Goal: Task Accomplishment & Management: Complete application form

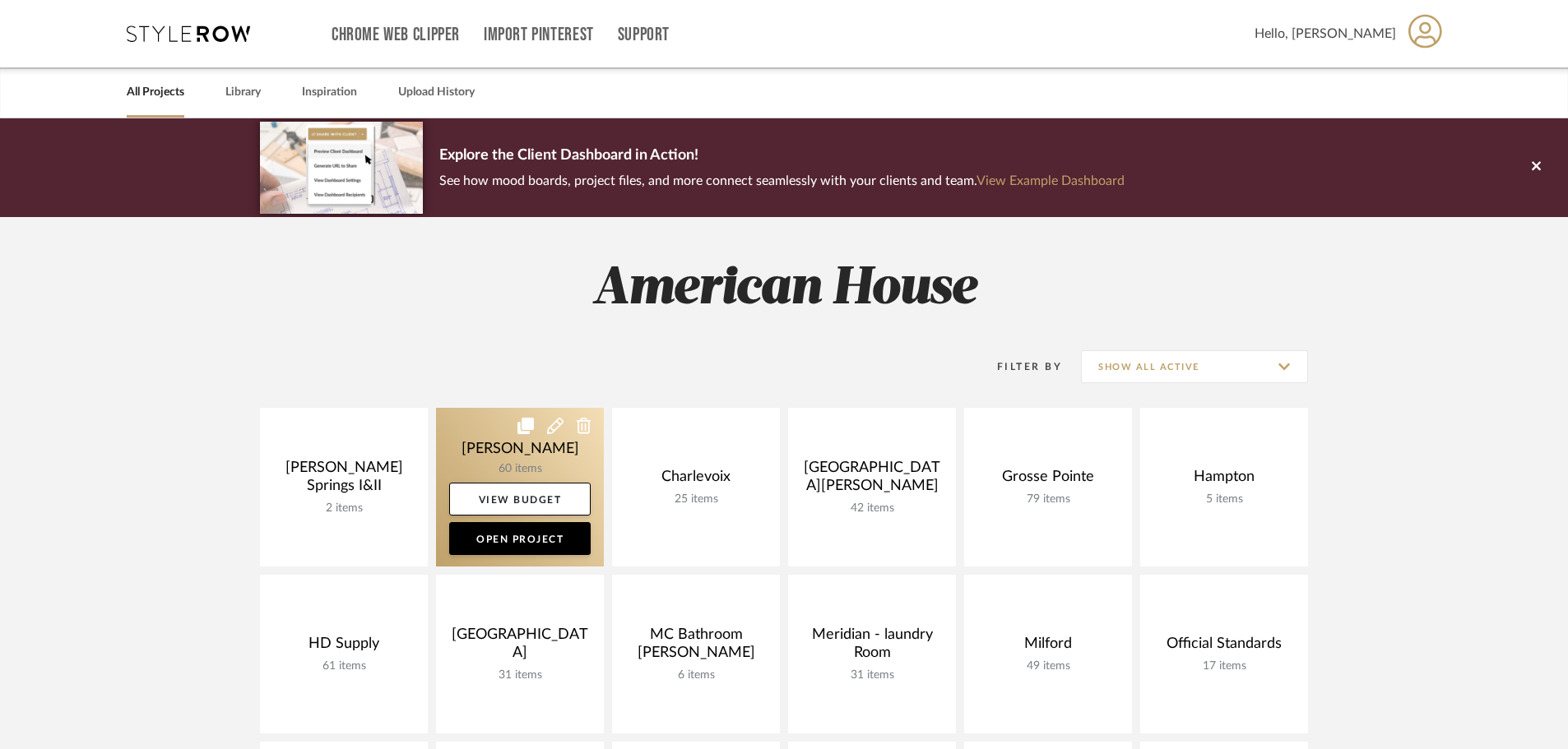
click at [489, 445] on link at bounding box center [520, 487] width 167 height 159
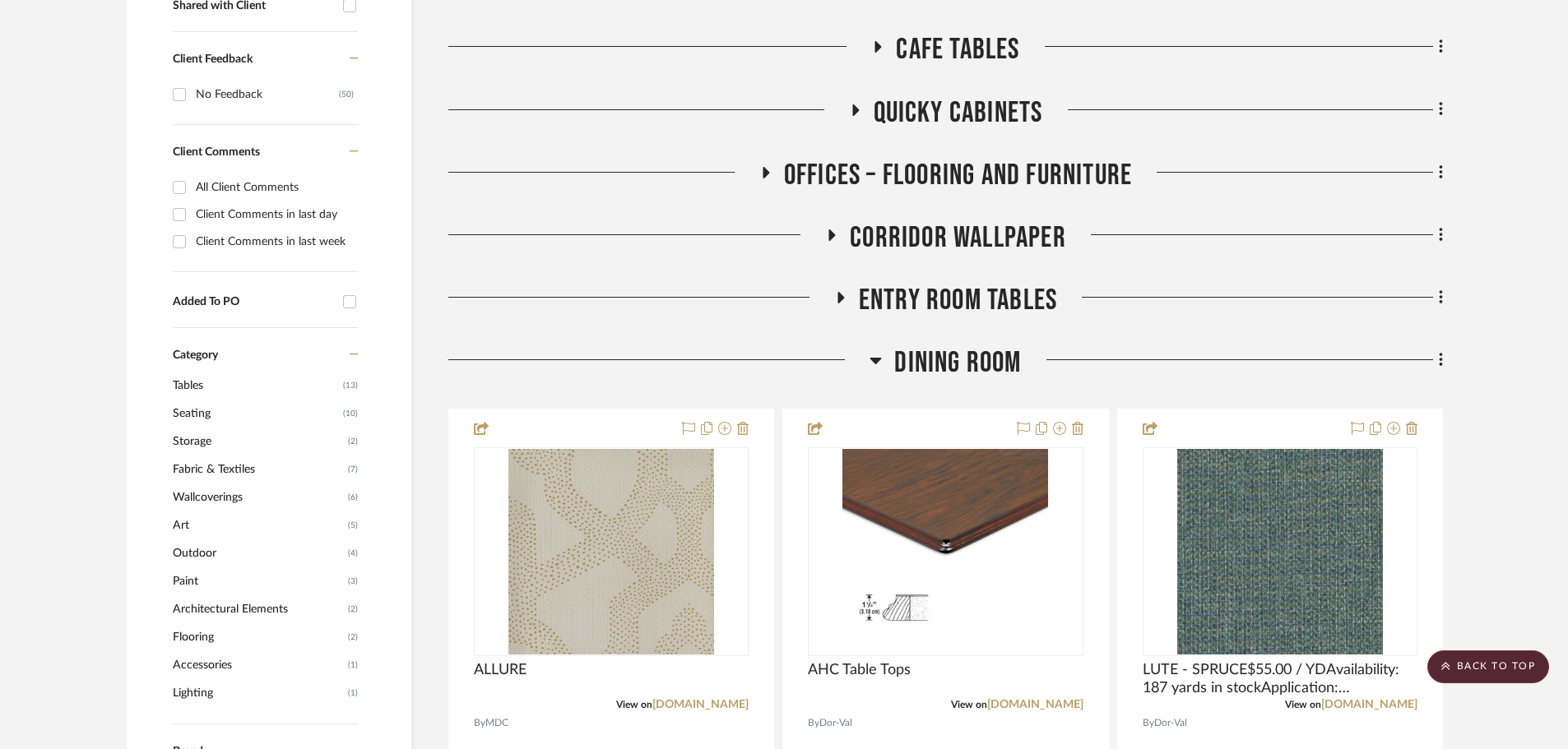
scroll to position [658, 0]
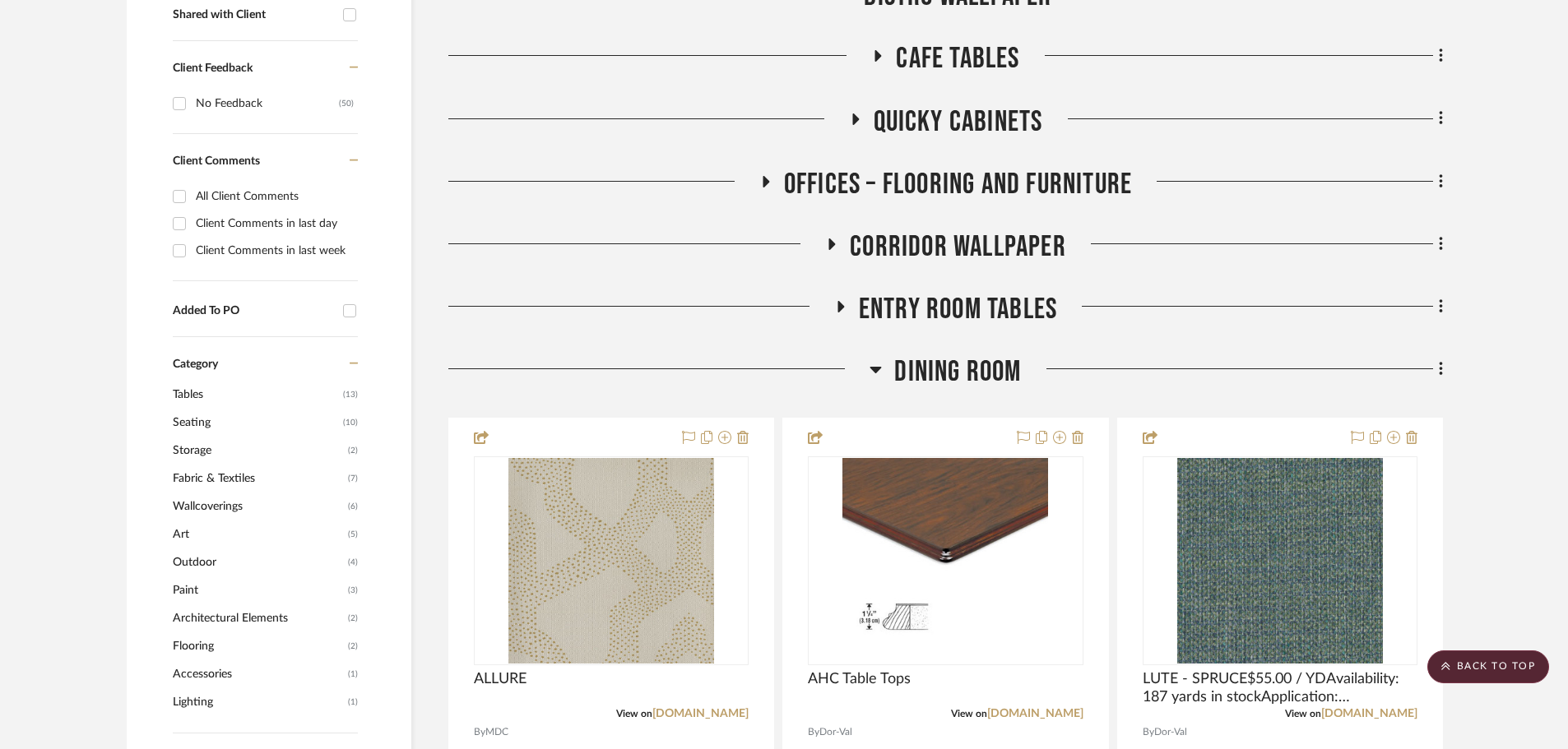
click at [877, 368] on icon at bounding box center [877, 370] width 12 height 7
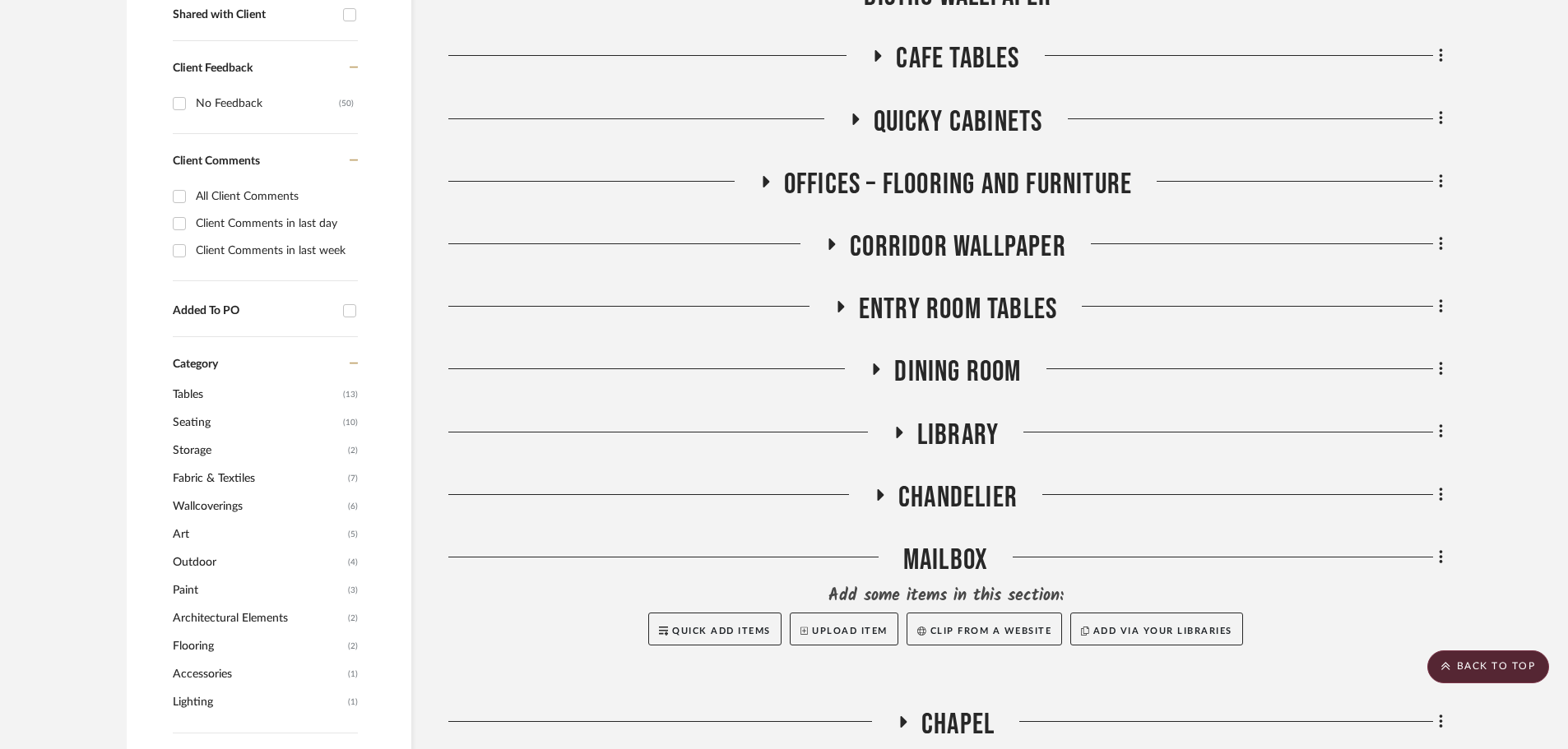
click at [767, 185] on icon at bounding box center [765, 181] width 20 height 13
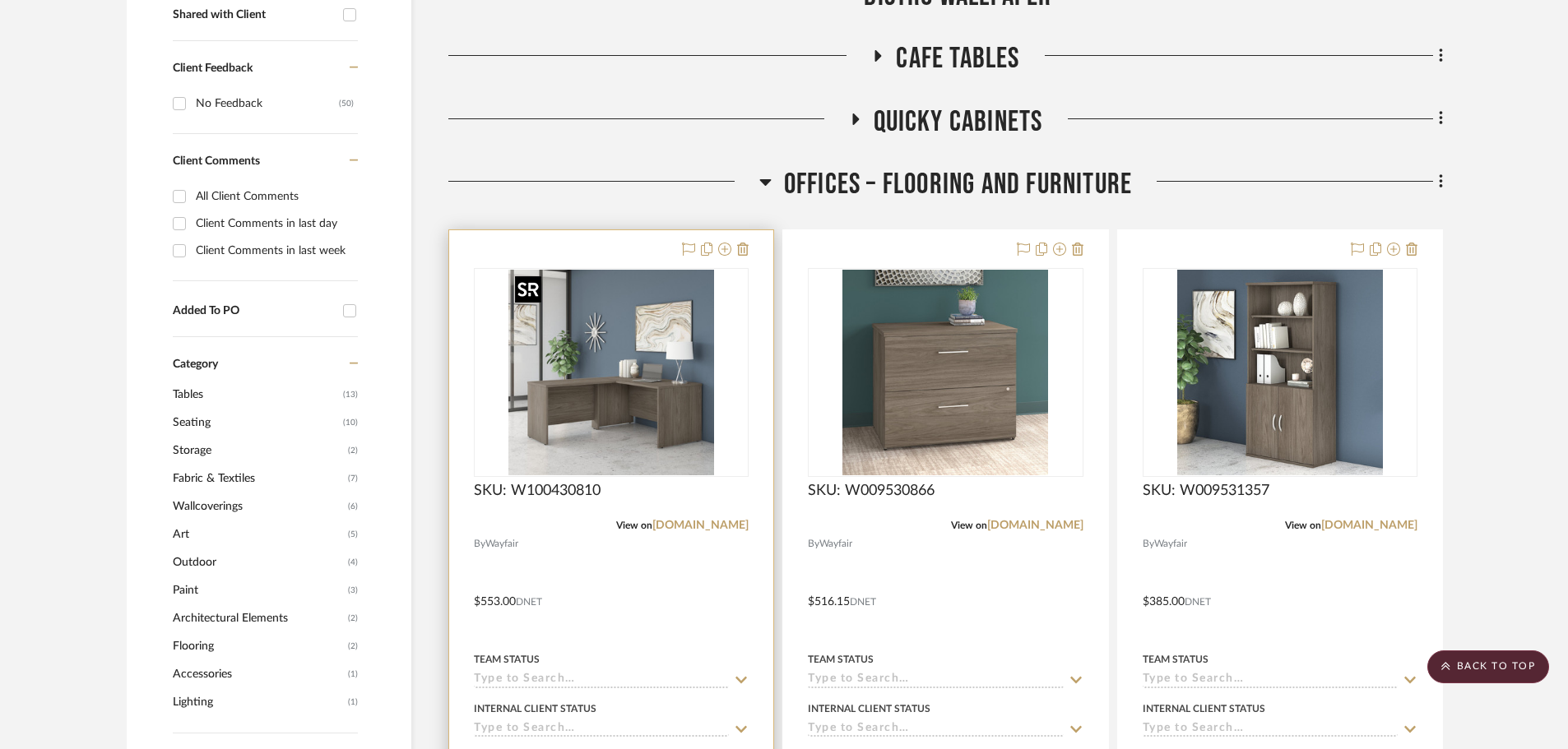
click at [0, 0] on img at bounding box center [0, 0] width 0 height 0
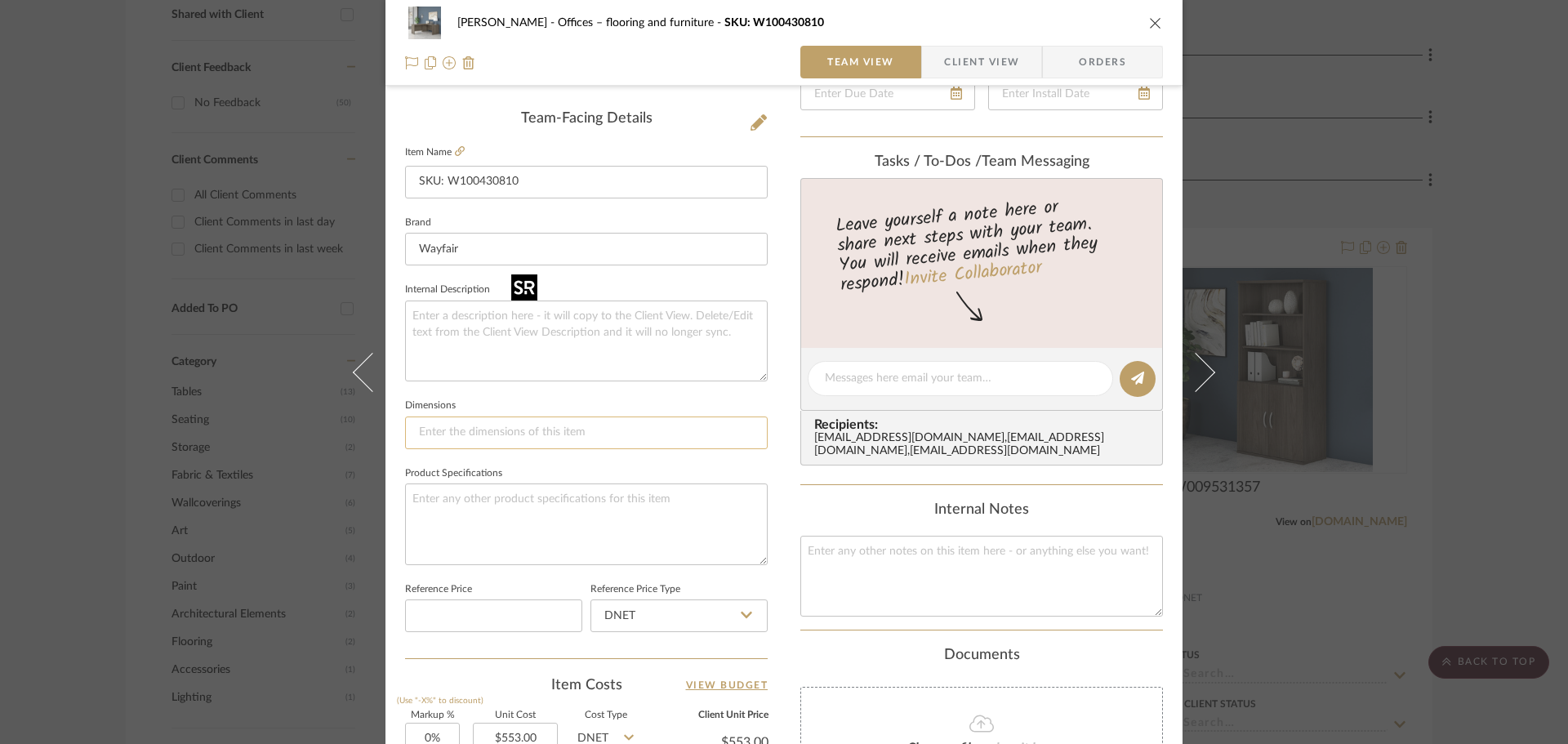
scroll to position [408, 0]
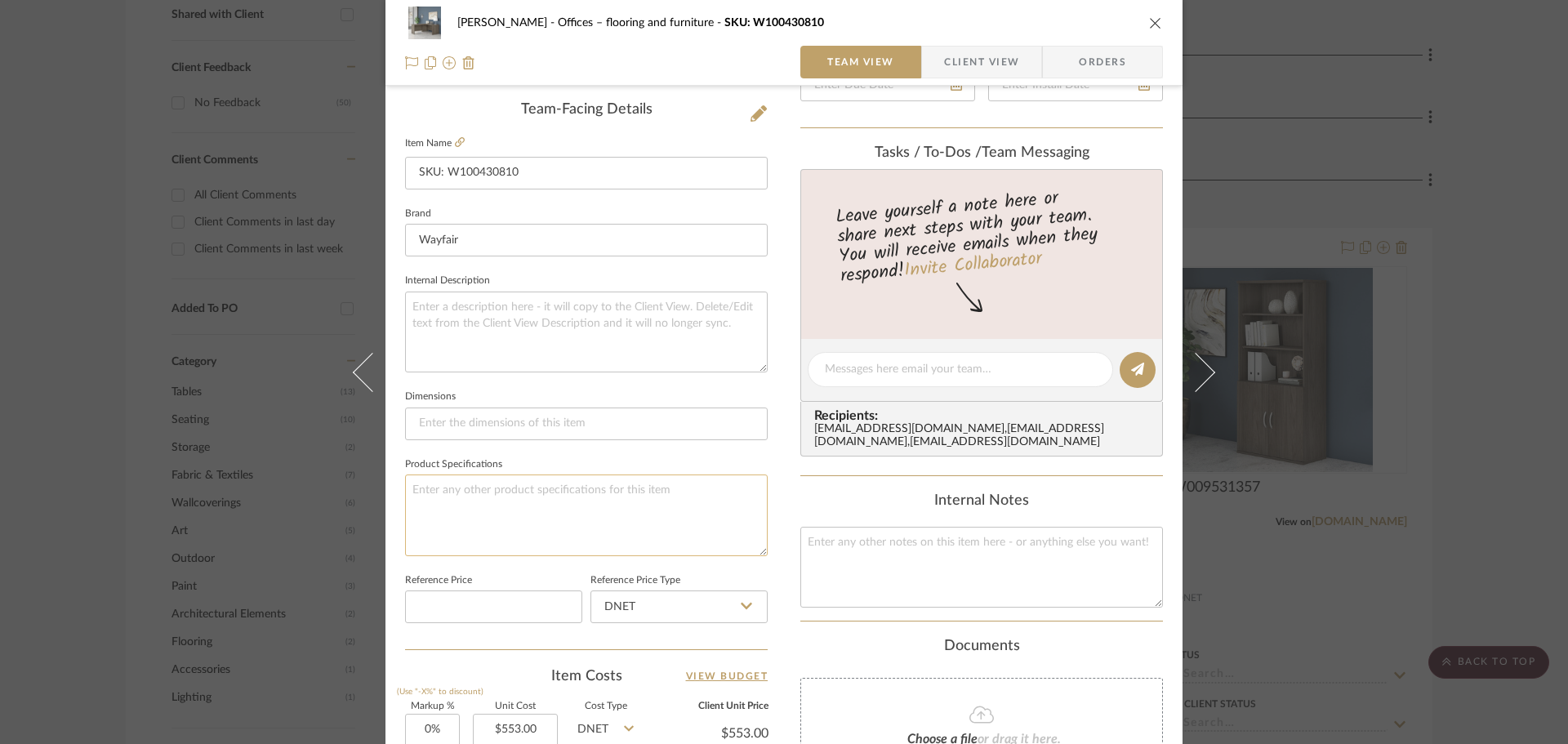
click at [592, 530] on textarea at bounding box center [586, 515] width 362 height 81
paste textarea "Modern Hickory"
type textarea "Modern Hickory"
click at [872, 495] on div "Internal Notes" at bounding box center [981, 502] width 362 height 18
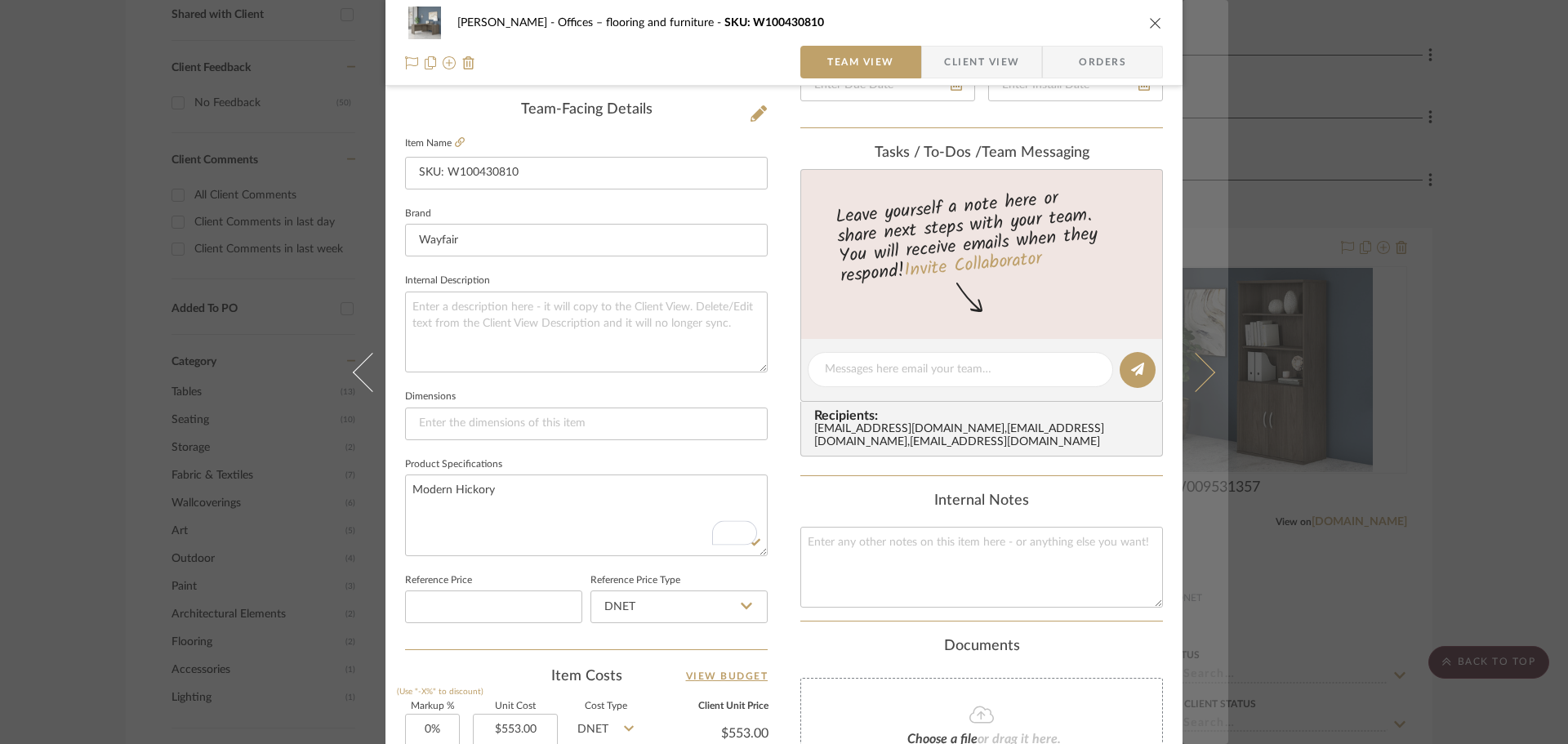
click at [1196, 378] on icon at bounding box center [1195, 371] width 39 height 39
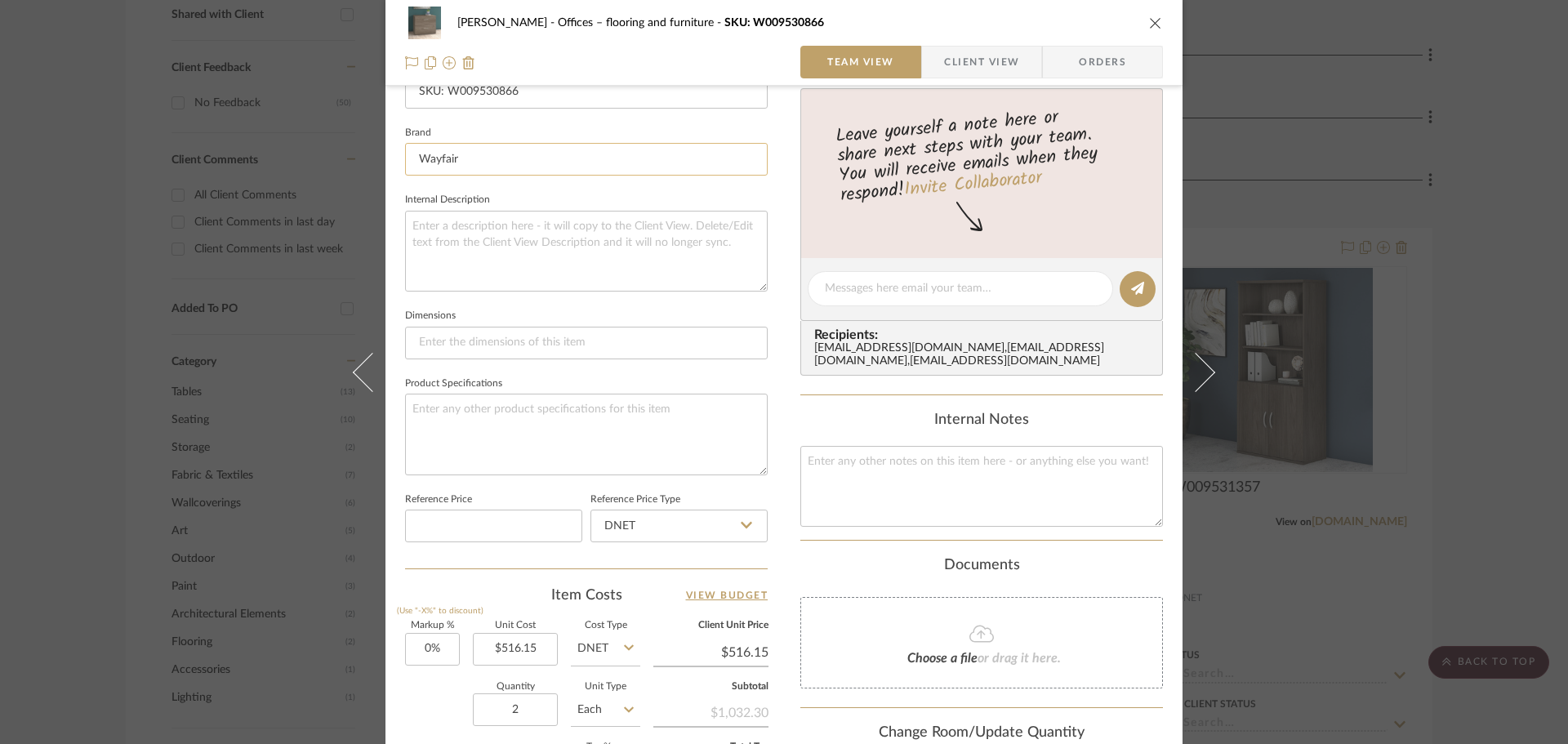
scroll to position [490, 0]
click at [484, 417] on textarea at bounding box center [586, 433] width 362 height 81
paste textarea "Modern Hickory"
type textarea "Modern Hickory"
click at [800, 409] on div "Content here copies to Client View - confirm visibility there. Show in Client D…" at bounding box center [981, 293] width 362 height 1344
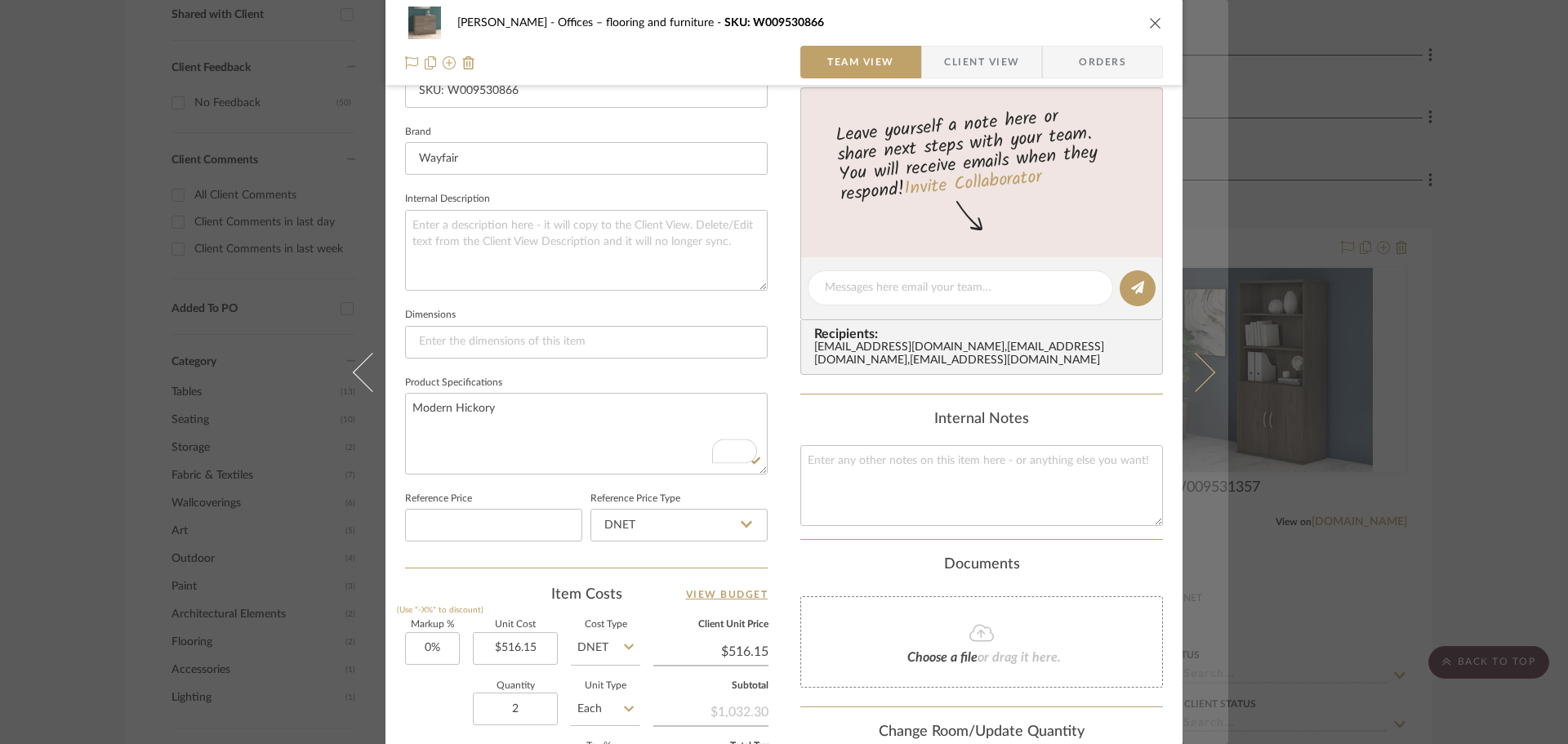
click at [1192, 353] on button at bounding box center [1205, 372] width 46 height 744
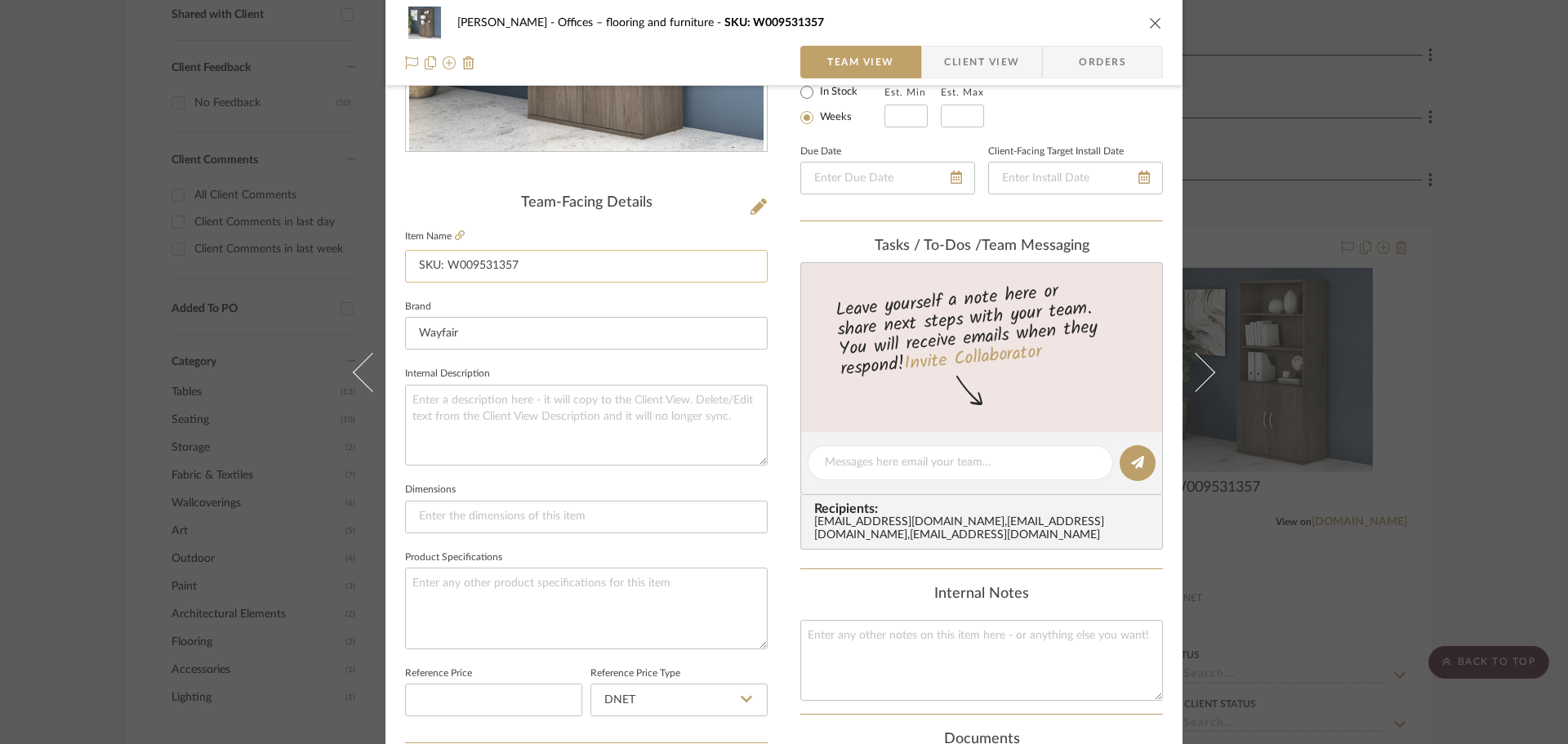
scroll to position [327, 0]
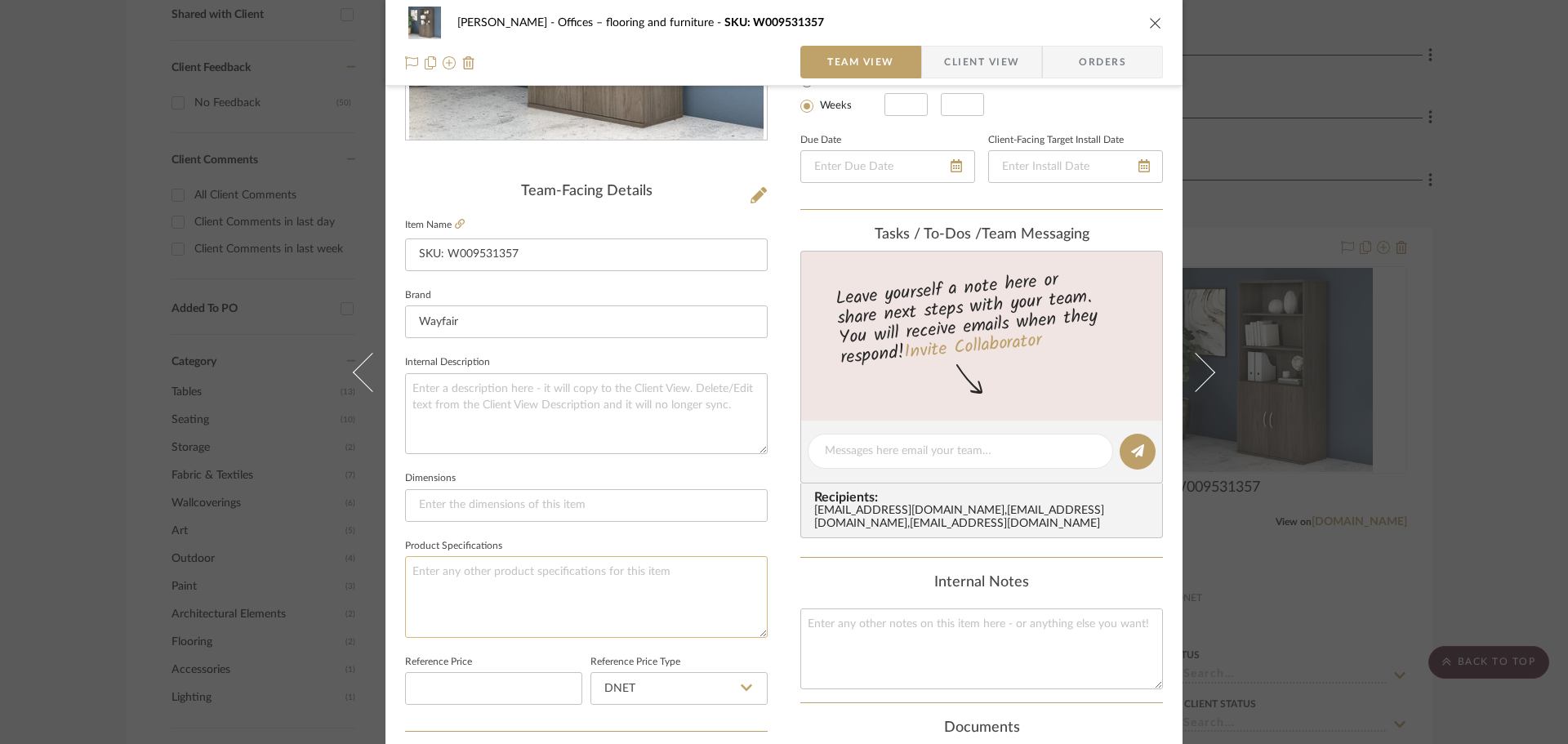
click at [512, 610] on textarea at bounding box center [586, 596] width 362 height 81
paste textarea "Modern Hickory"
type textarea "Modern Hickory"
click at [1131, 237] on div "Tasks / To-Dos / team Messaging" at bounding box center [981, 235] width 362 height 18
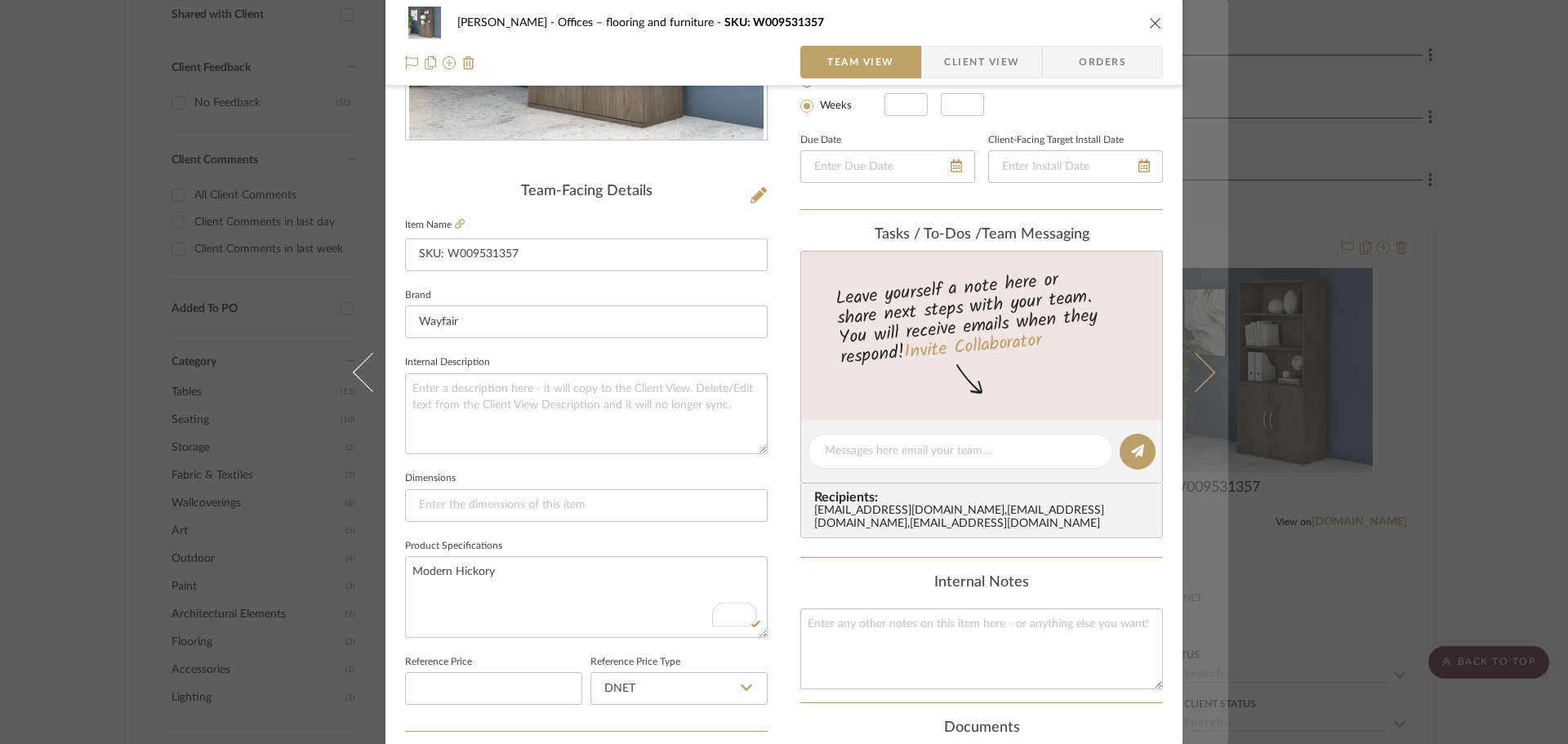
click at [1205, 369] on icon at bounding box center [1195, 371] width 39 height 39
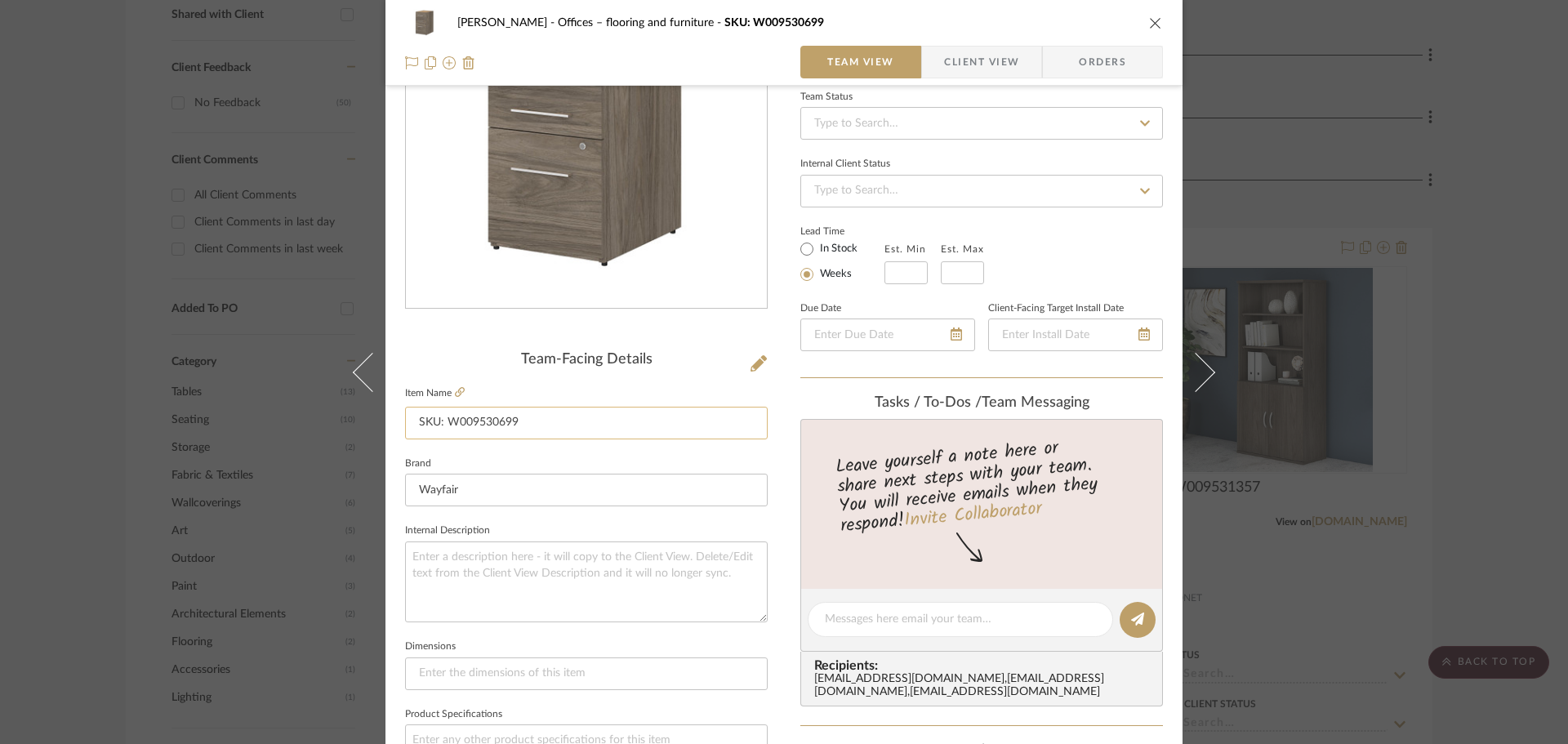
scroll to position [408, 0]
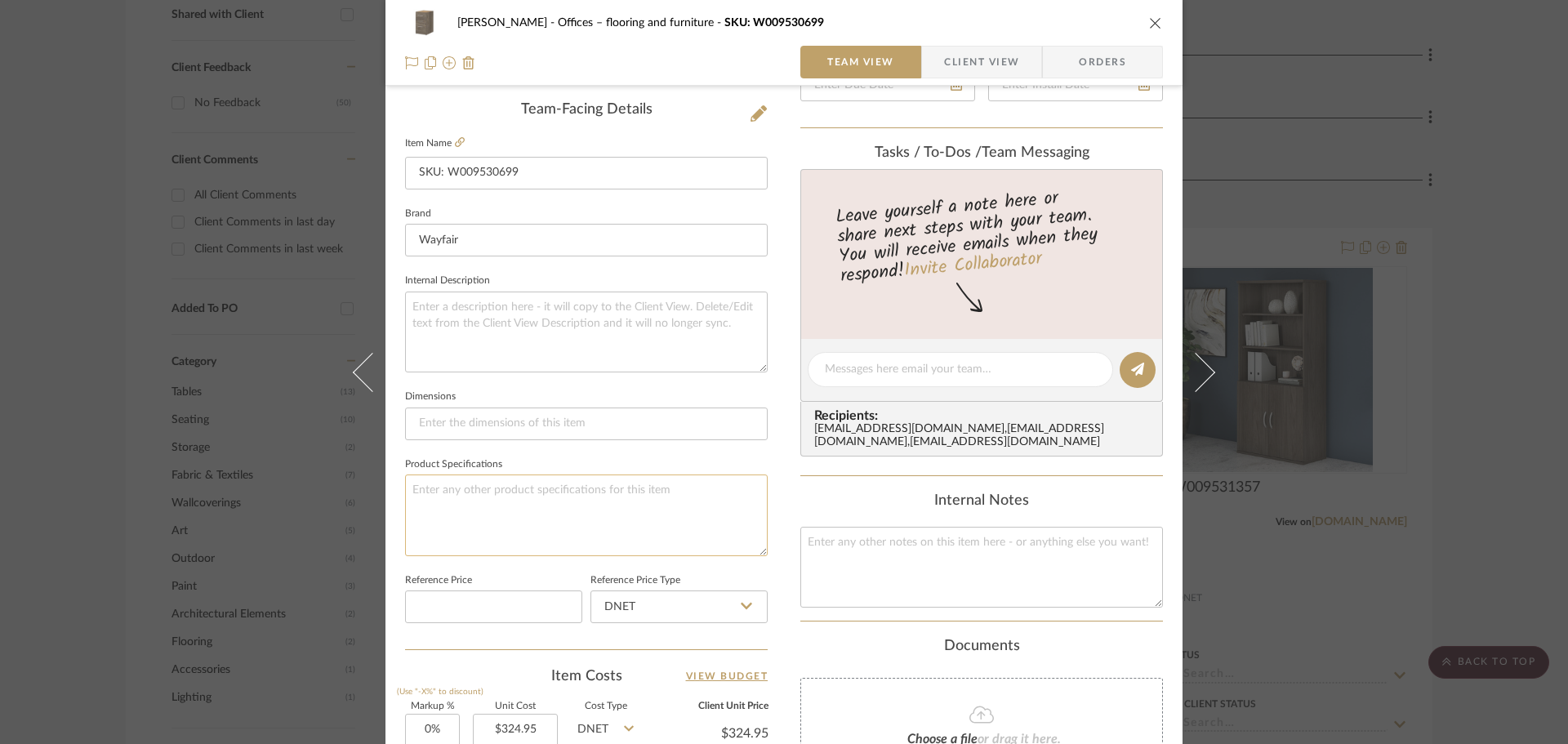
click at [642, 532] on textarea at bounding box center [586, 515] width 362 height 81
paste textarea "Modern Hickory"
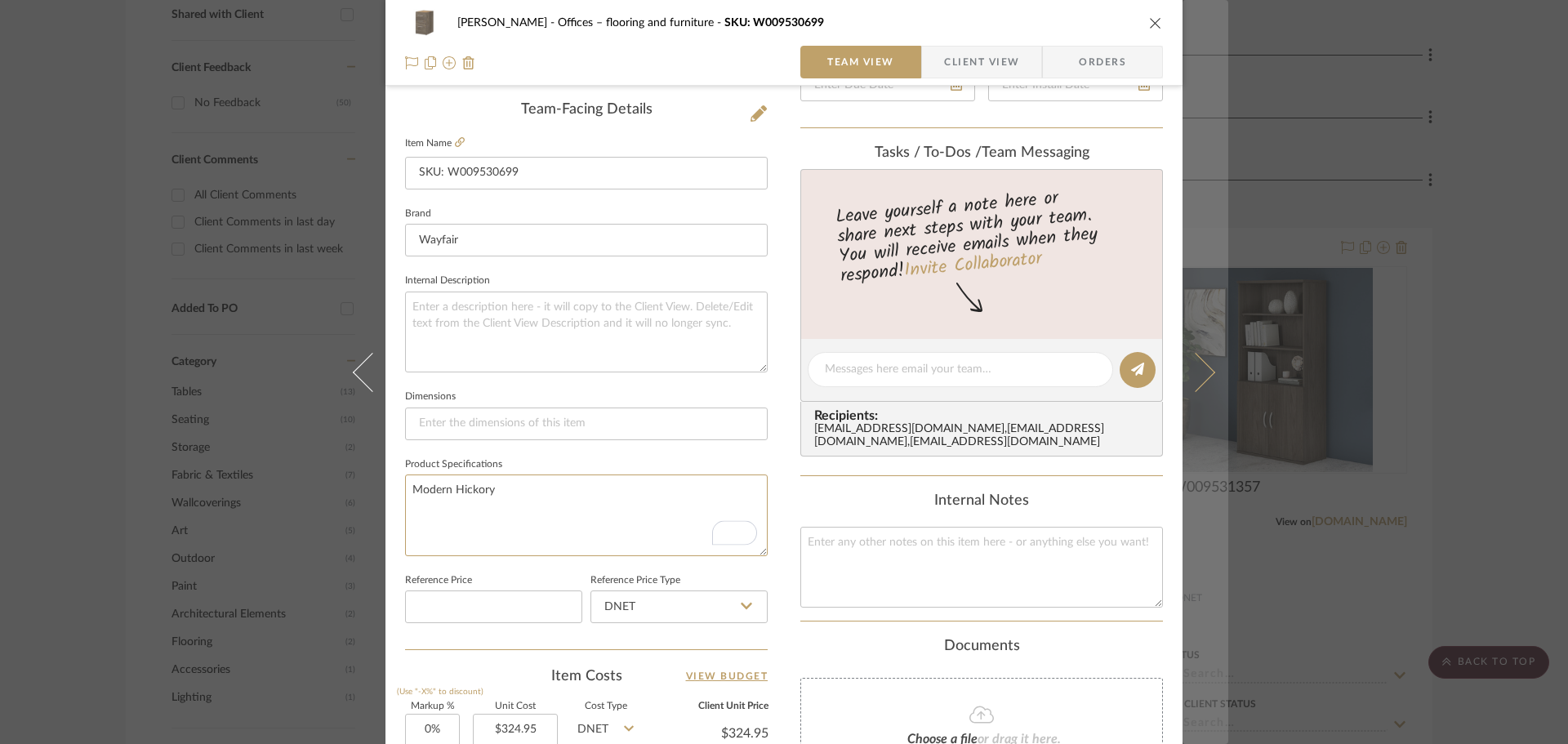
type textarea "Modern Hickory"
click at [1202, 377] on icon at bounding box center [1195, 371] width 39 height 39
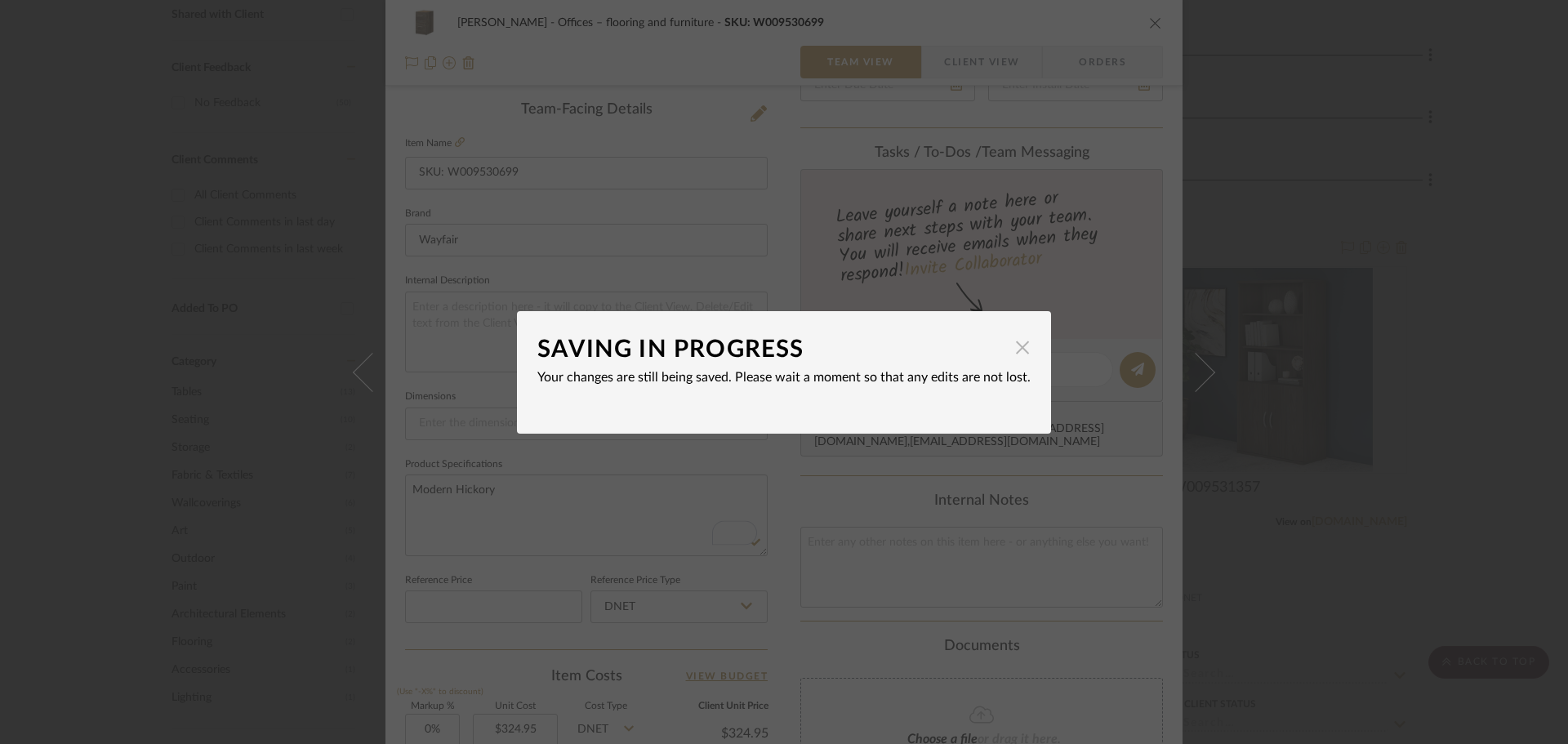
click at [1013, 352] on span "button" at bounding box center [1022, 347] width 32 height 32
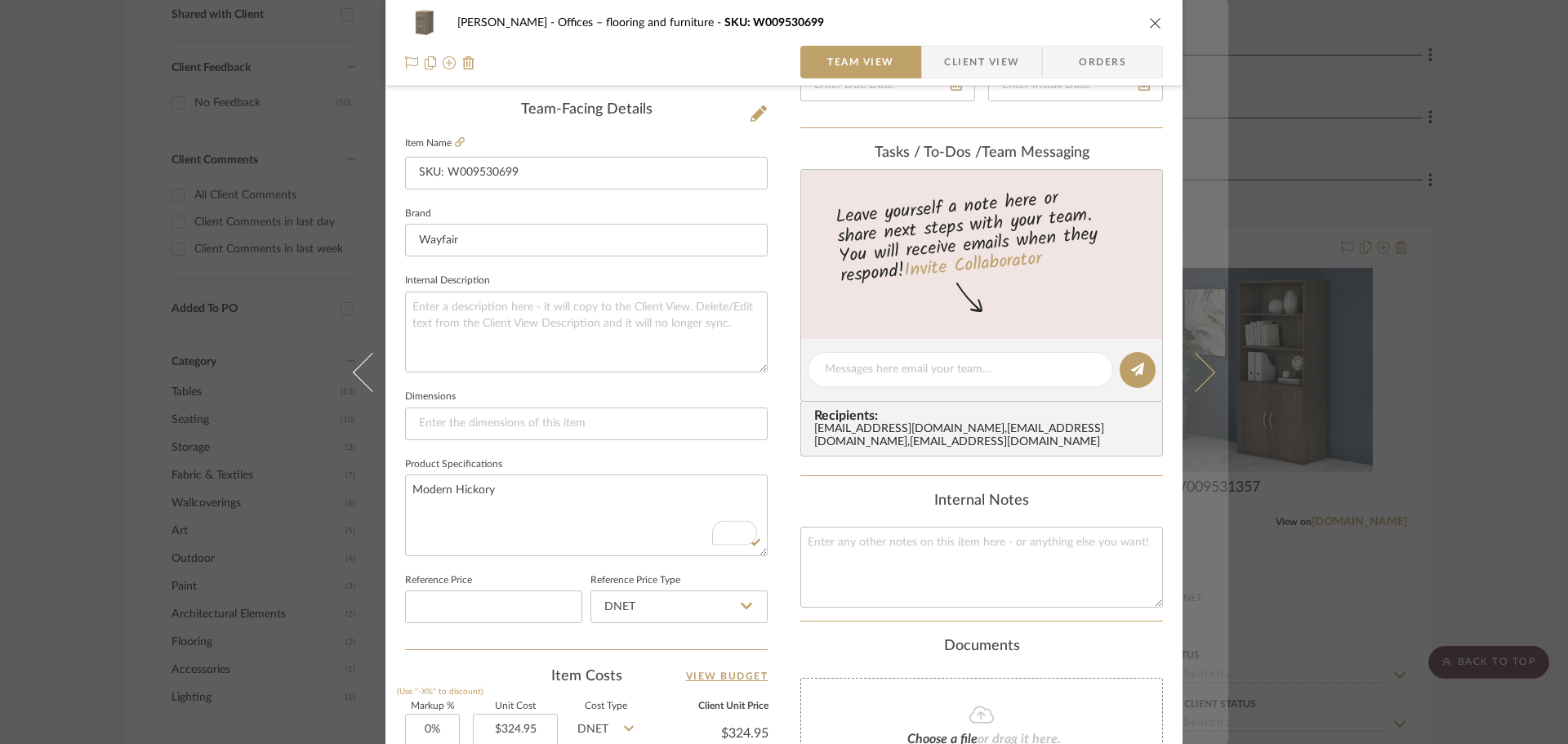
click at [1197, 375] on icon at bounding box center [1195, 371] width 39 height 39
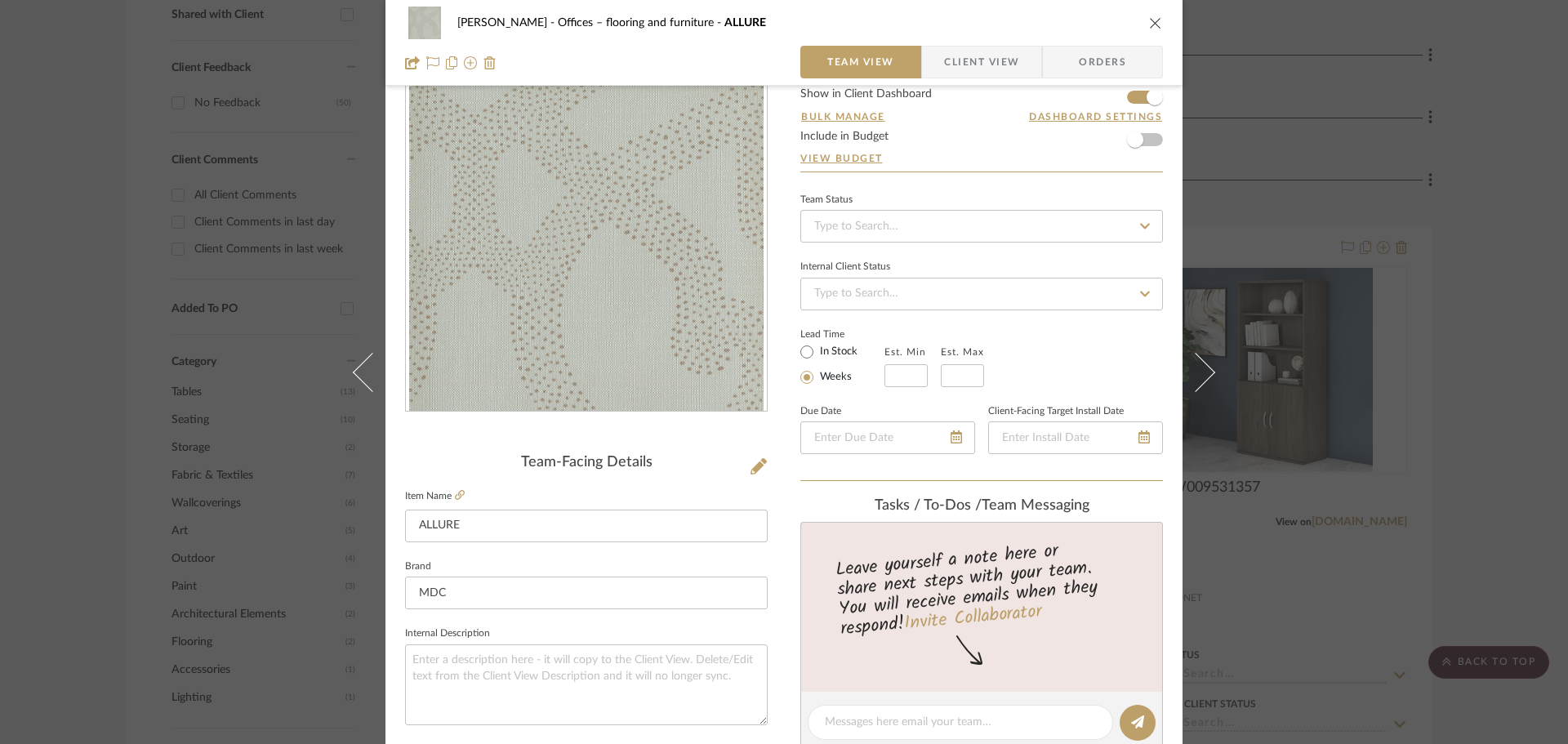
scroll to position [81, 0]
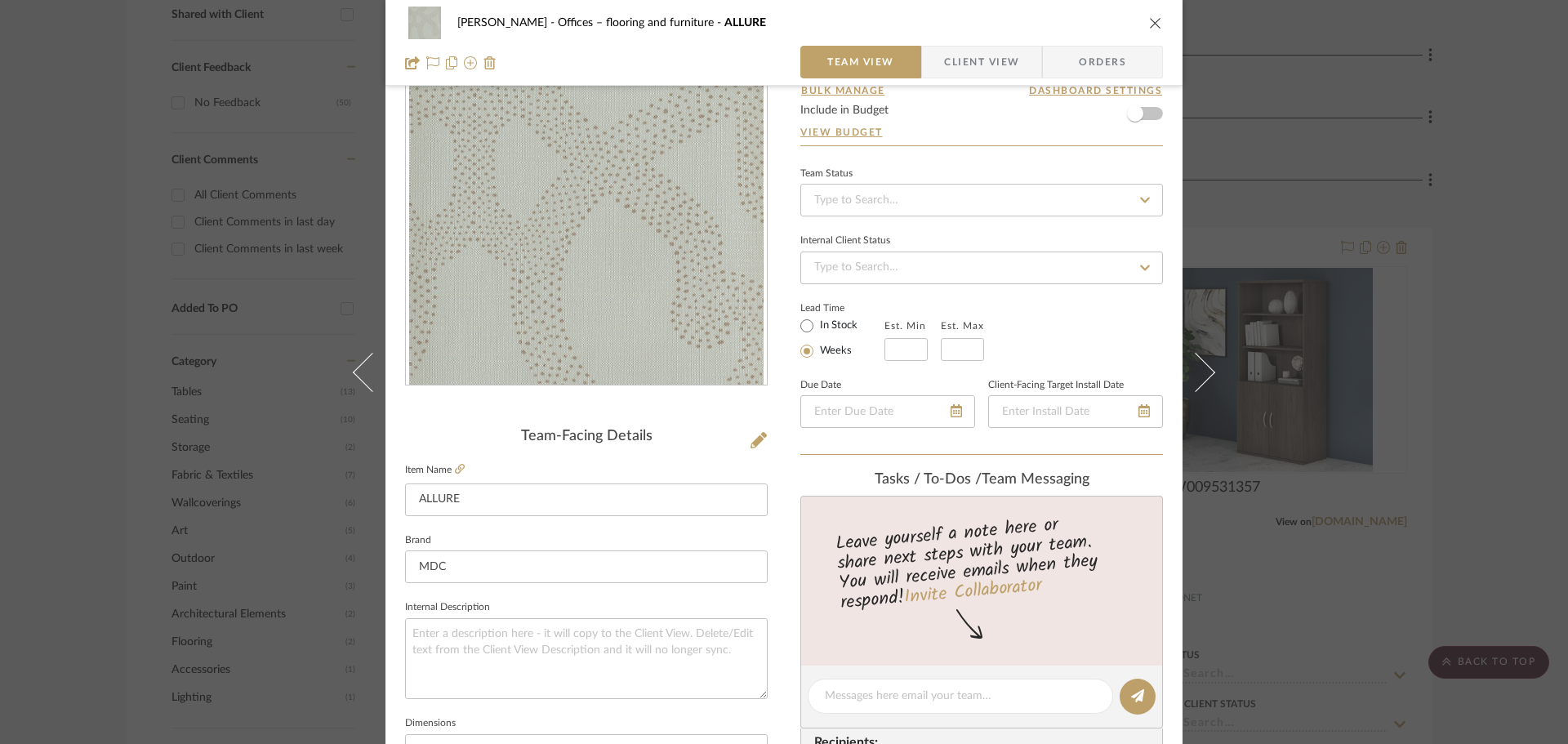
click at [1149, 22] on icon "close" at bounding box center [1156, 23] width 13 height 13
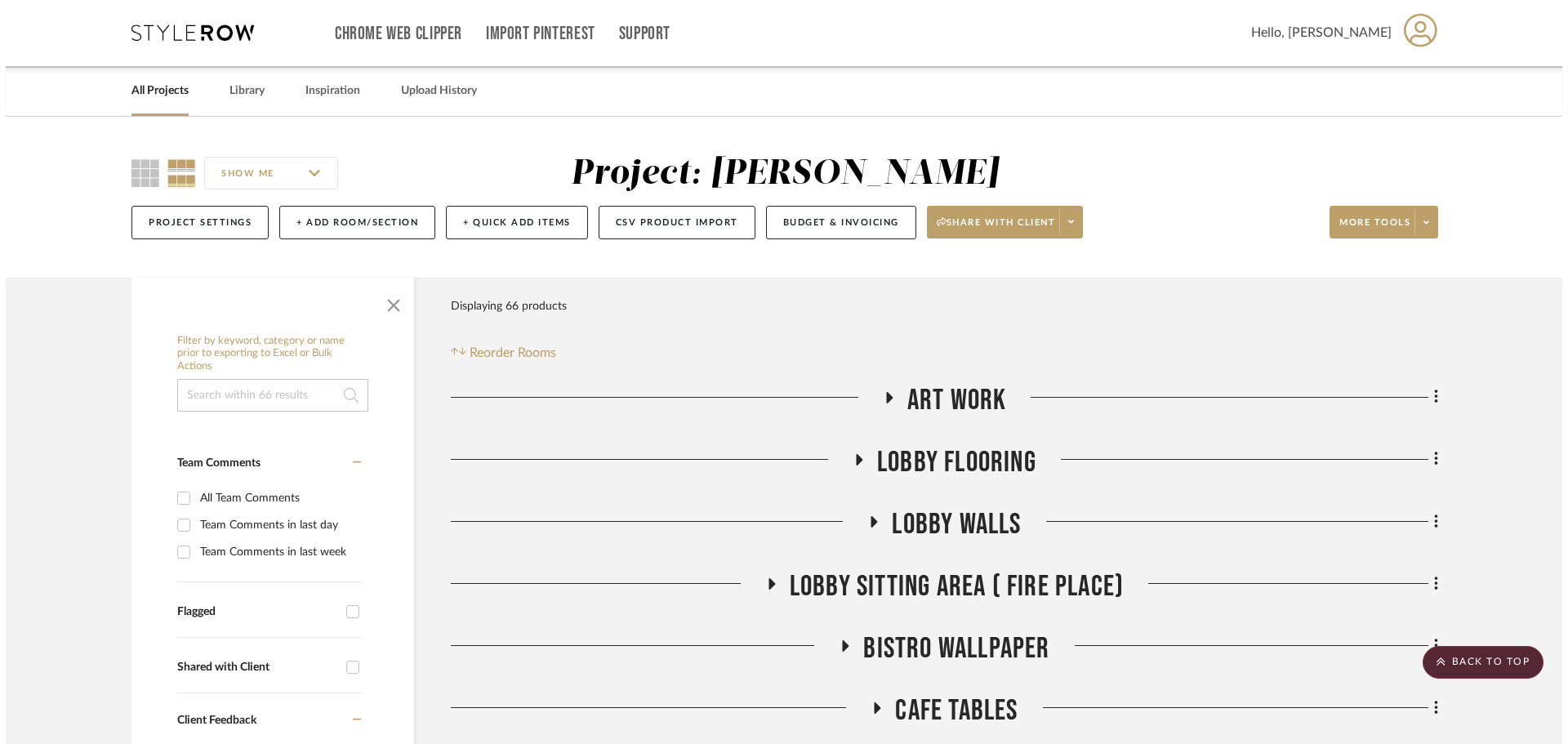
scroll to position [0, 0]
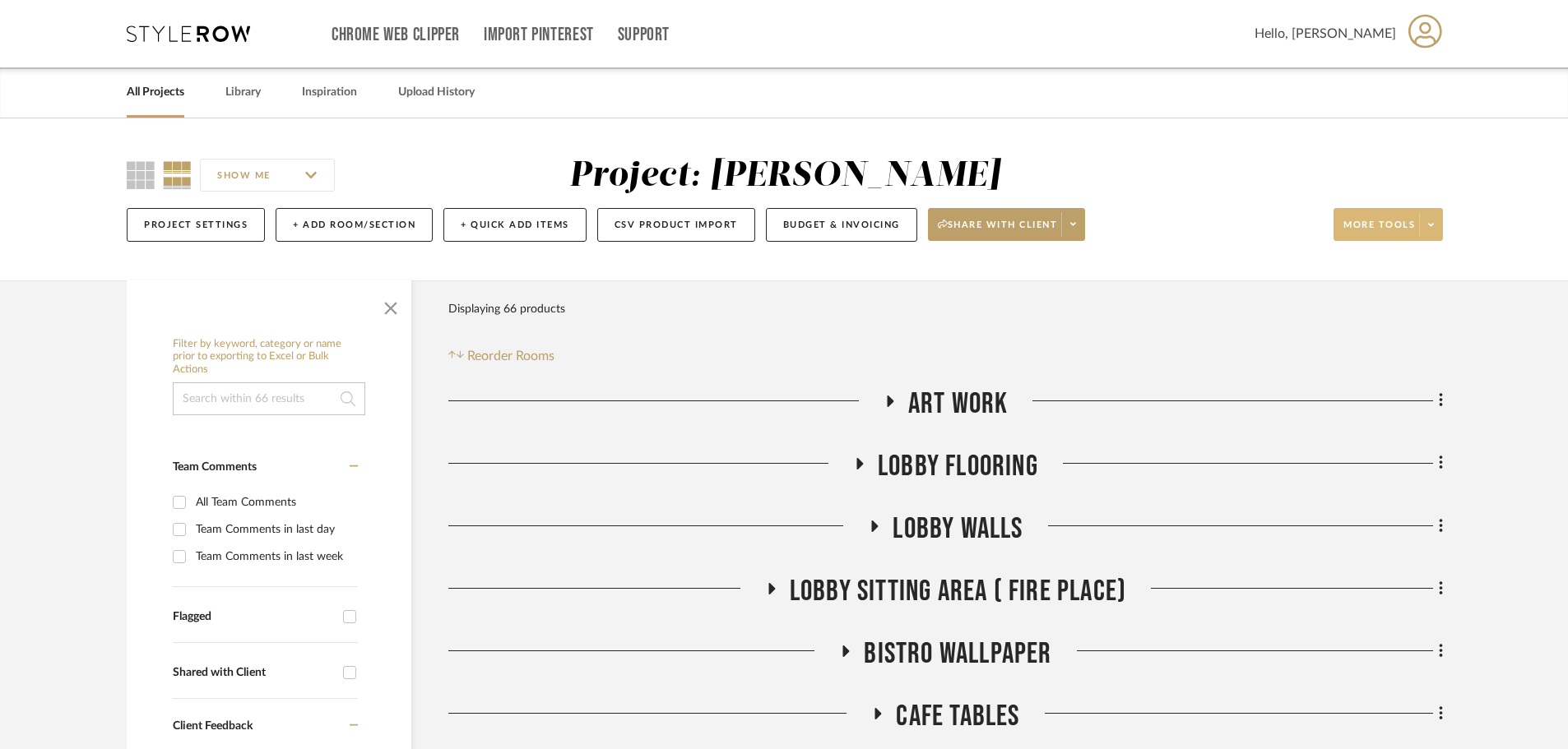
click at [1267, 213] on span at bounding box center [1431, 224] width 23 height 24
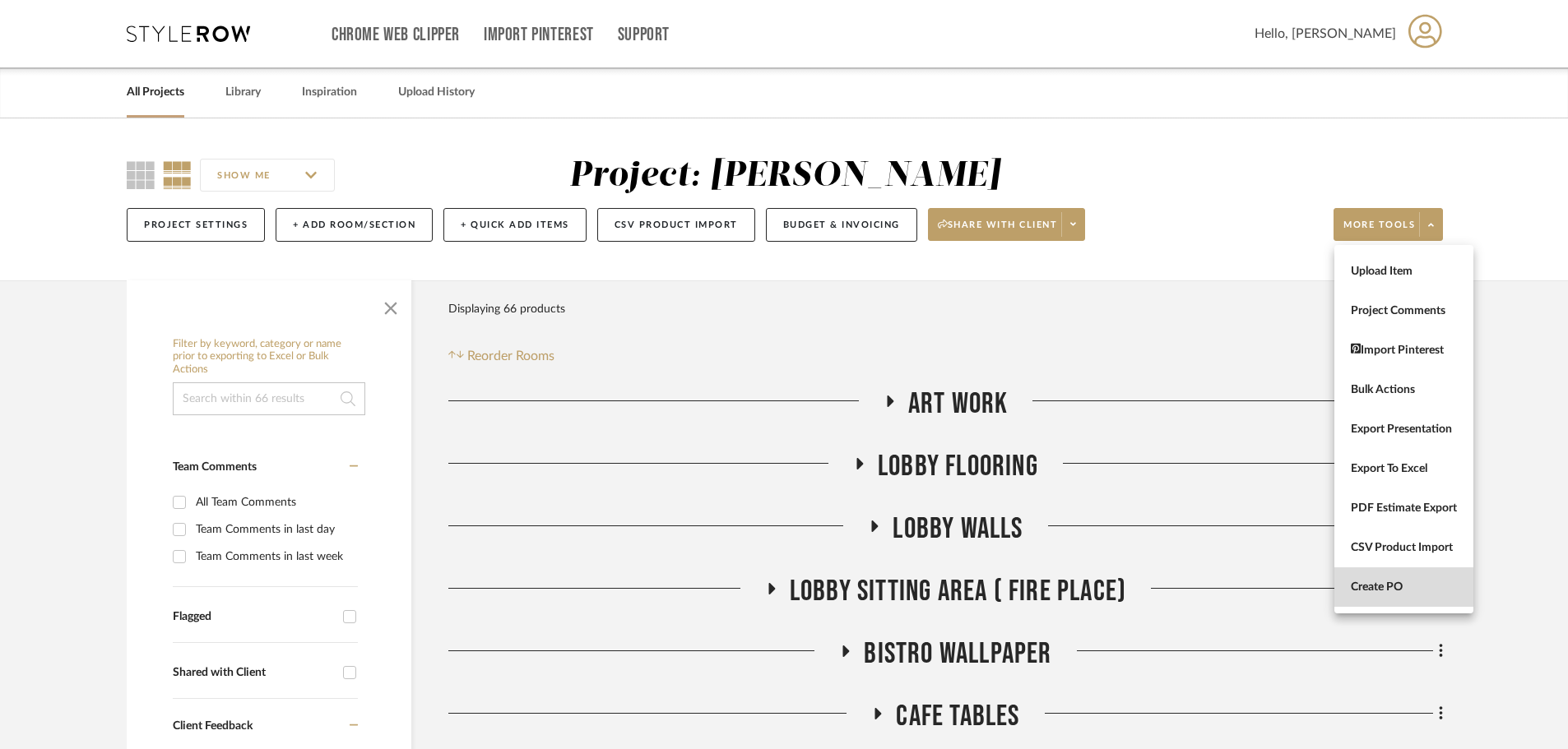
click at [1267, 592] on span "Create PO" at bounding box center [1403, 587] width 106 height 14
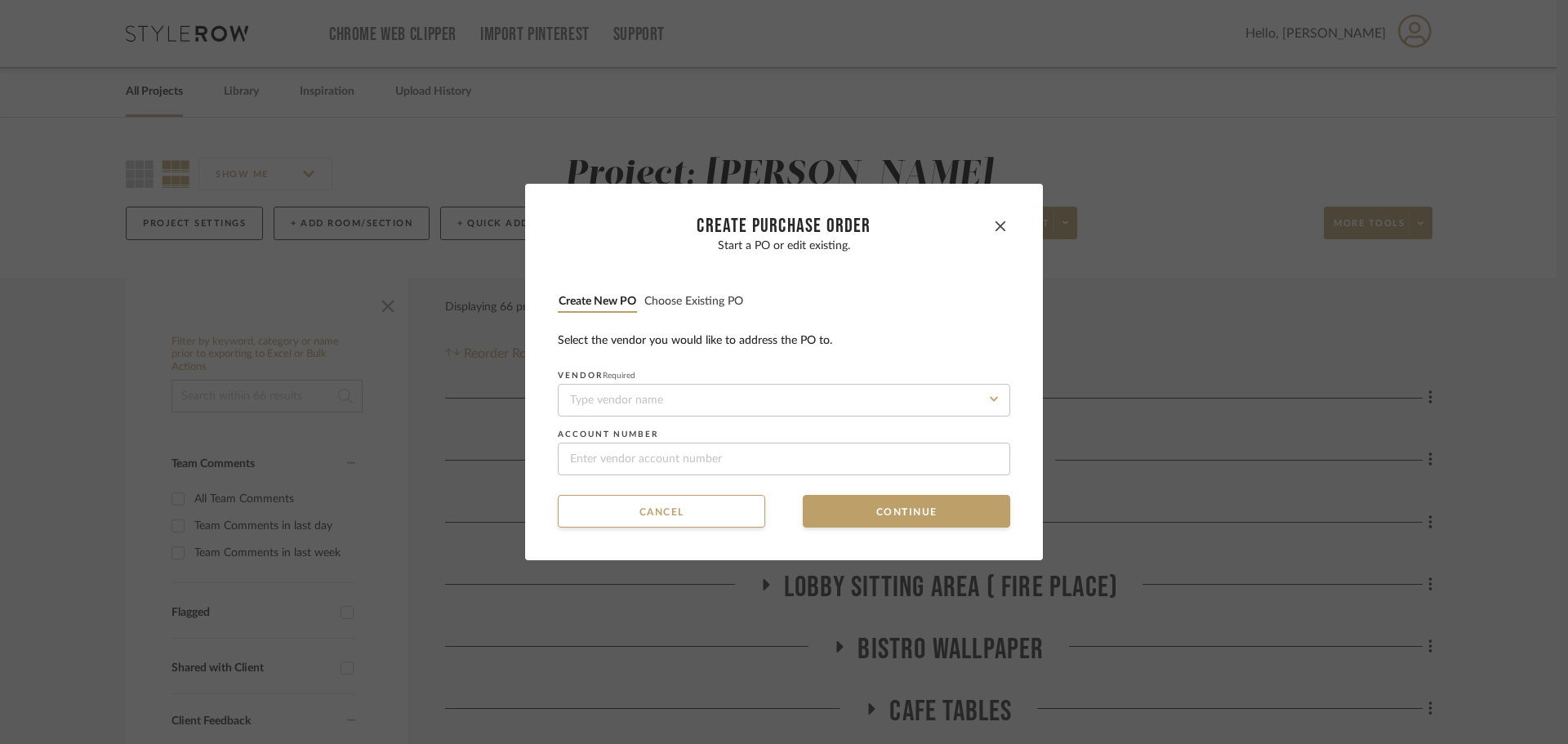
click at [661, 285] on div "Start a PO or edit existing. Create new PO Choose existing PO Select the vendor…" at bounding box center [784, 357] width 452 height 236
click at [661, 293] on li "Choose existing PO" at bounding box center [693, 303] width 101 height 21
click at [661, 298] on button "Choose existing PO" at bounding box center [693, 302] width 101 height 16
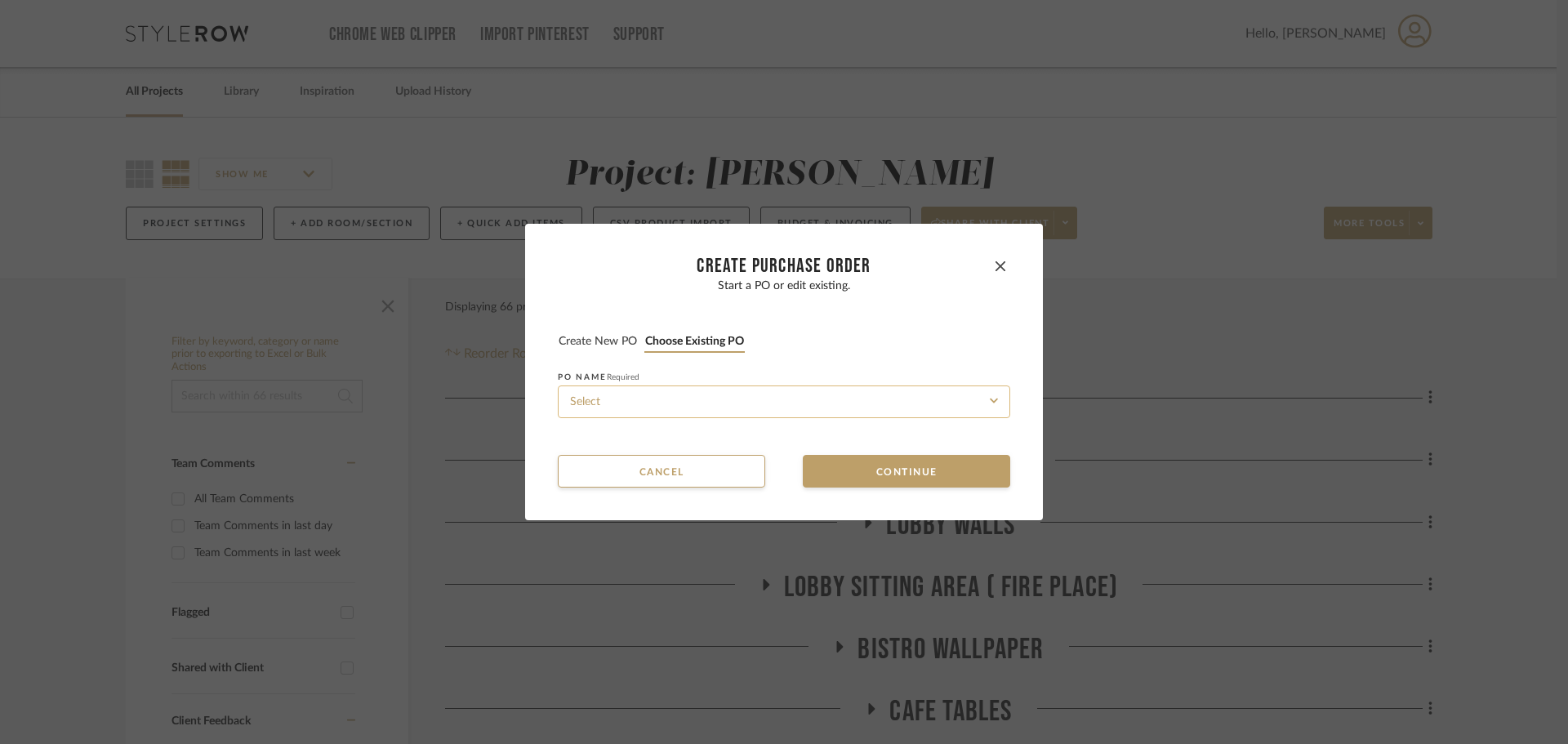
click at [667, 410] on input at bounding box center [784, 402] width 452 height 32
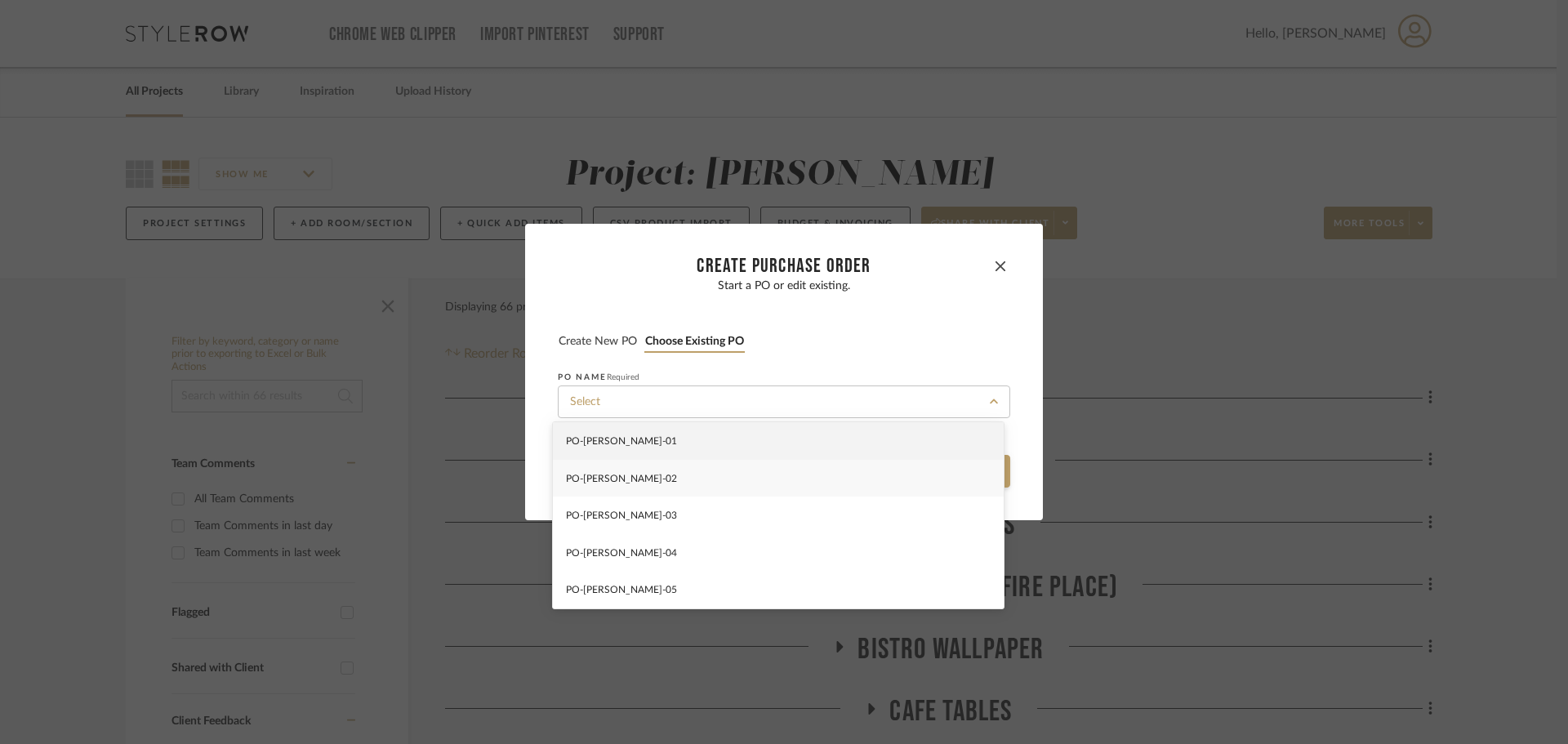
click at [661, 480] on div "PO-[PERSON_NAME]-02" at bounding box center [778, 478] width 450 height 37
type input "PO-[PERSON_NAME]-02"
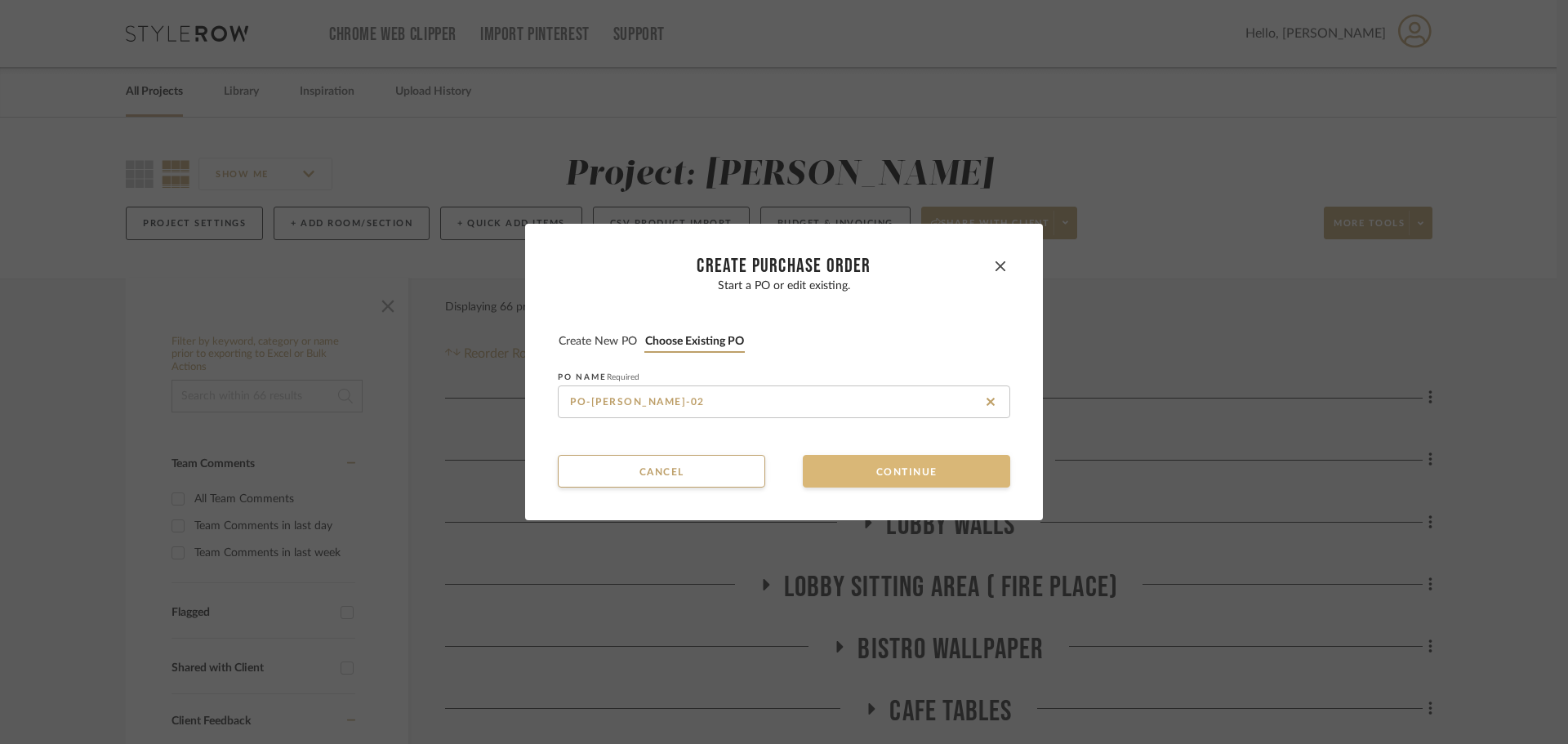
click at [854, 480] on button "Continue" at bounding box center [907, 471] width 208 height 32
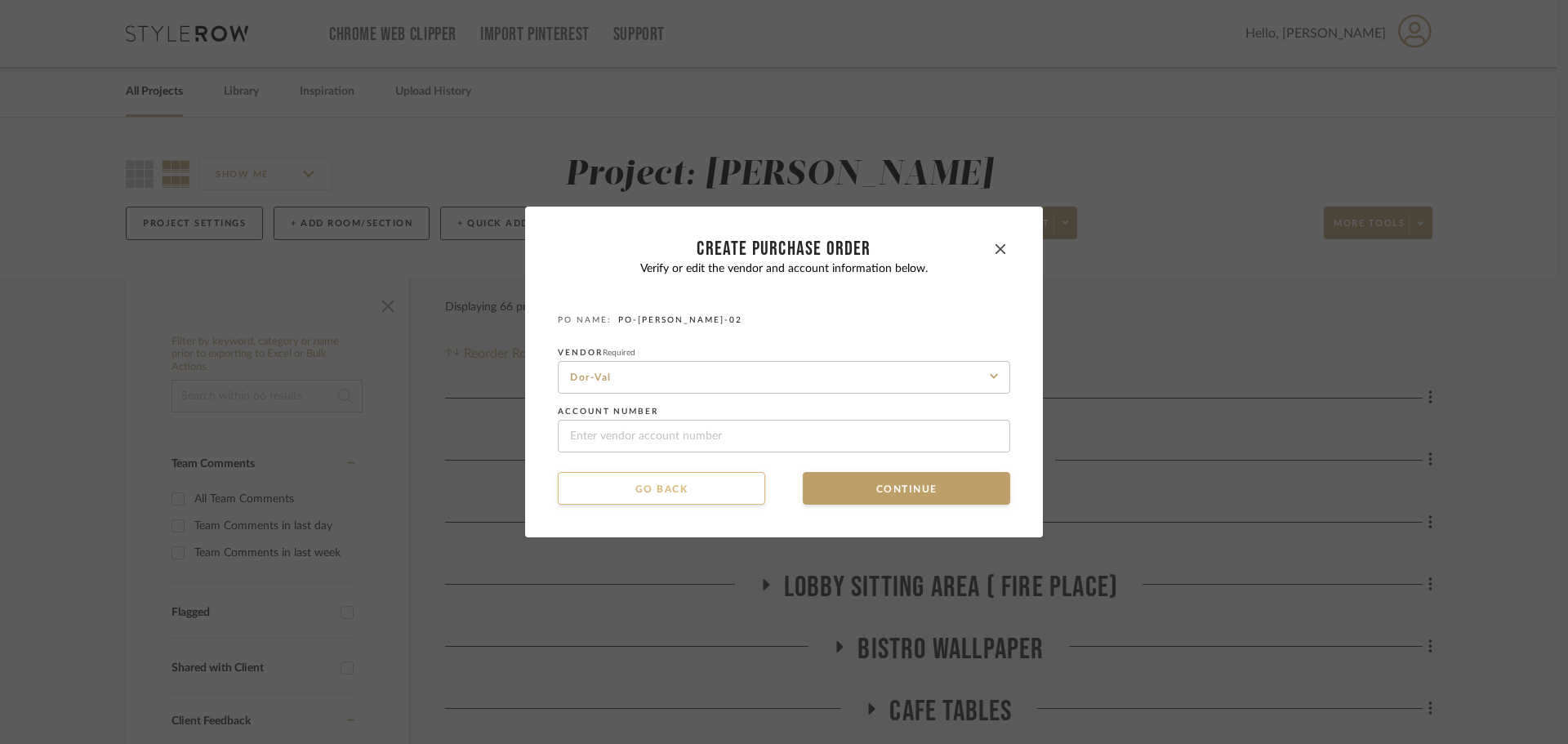
click at [697, 488] on button "Go back" at bounding box center [661, 488] width 208 height 32
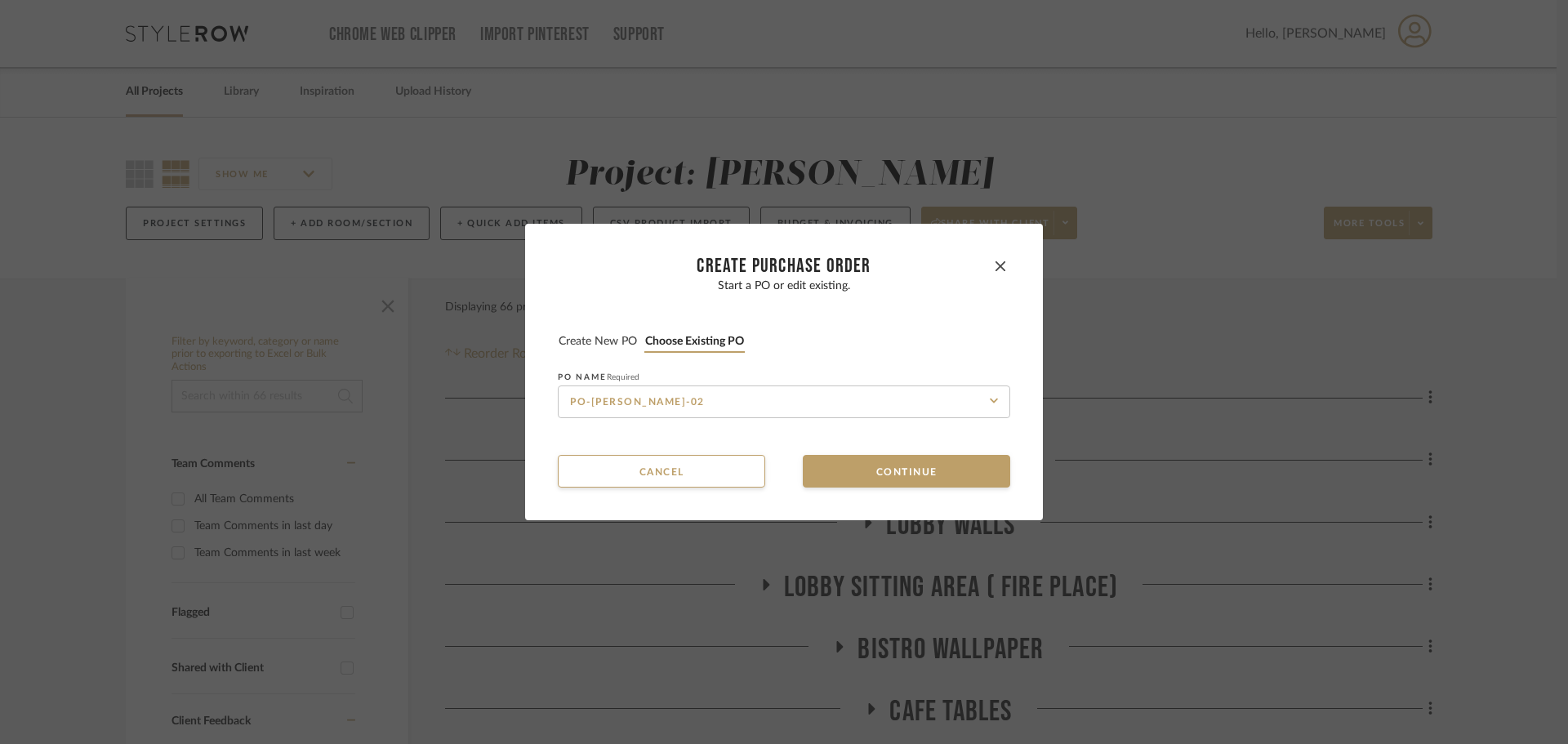
click at [579, 329] on div "Start a PO or edit existing. Create new PO Choose existing PO PO NAME Required …" at bounding box center [784, 348] width 452 height 139
click at [583, 336] on button "Create new PO" at bounding box center [597, 342] width 80 height 16
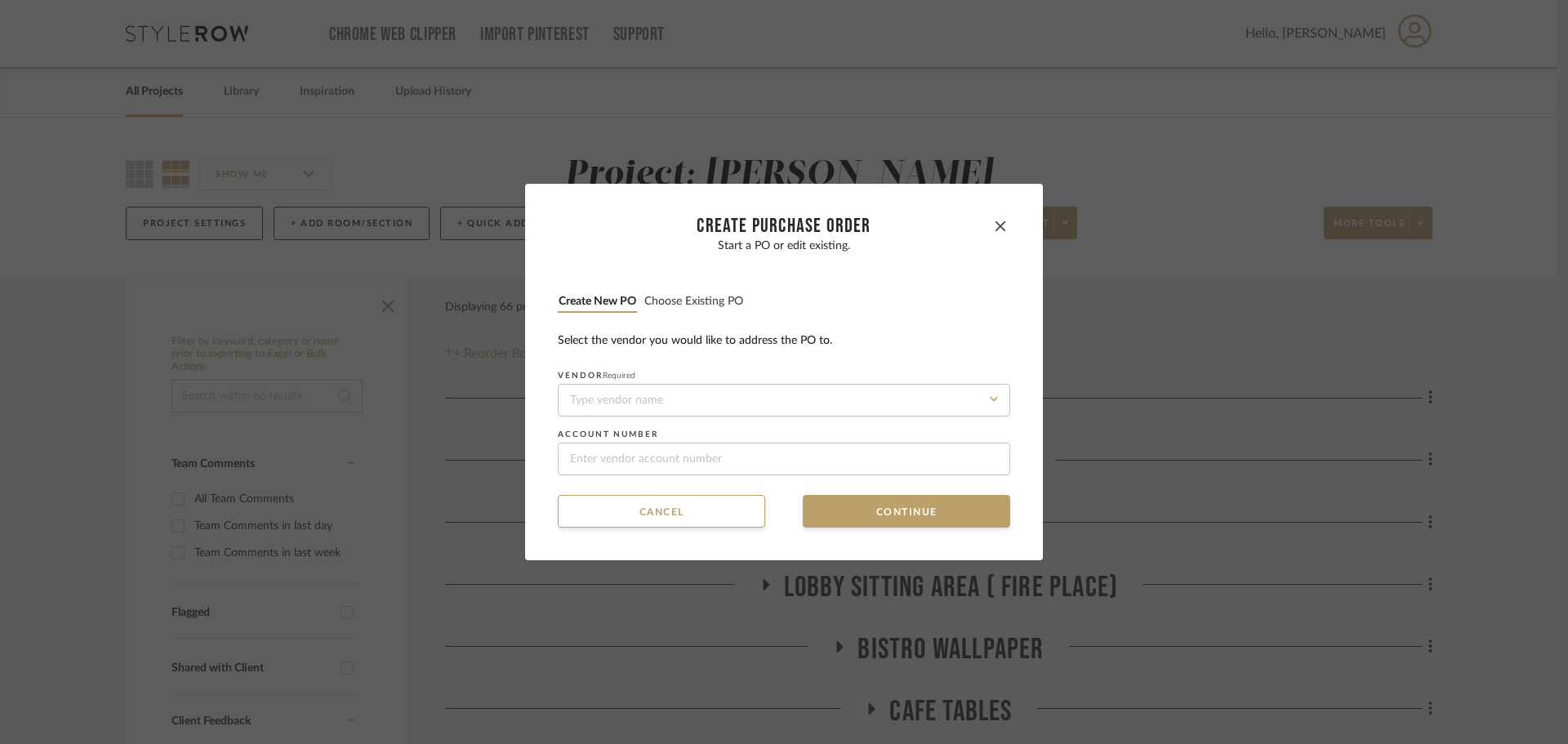
click at [689, 299] on button "Choose existing PO" at bounding box center [693, 302] width 101 height 16
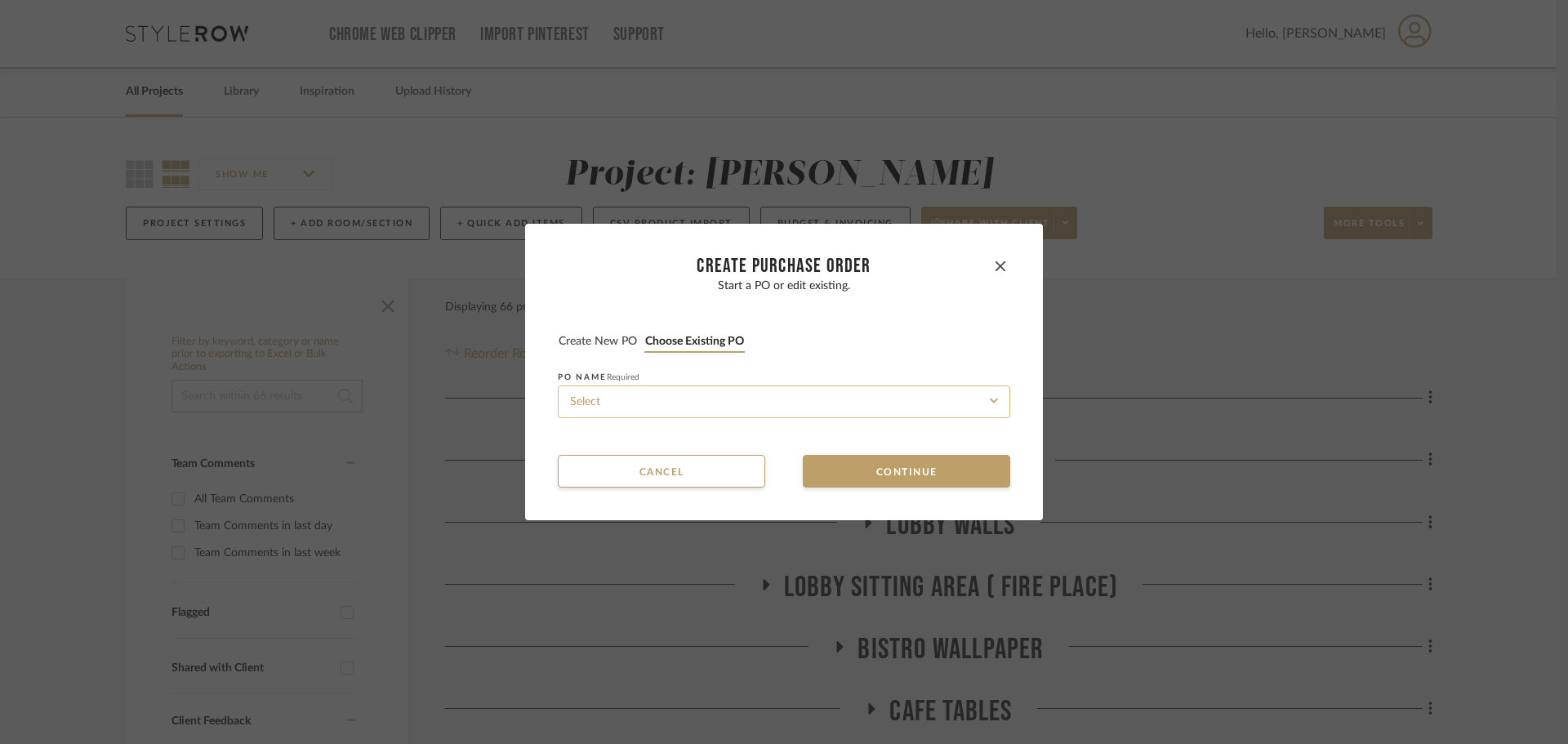
click at [683, 397] on input at bounding box center [784, 402] width 452 height 32
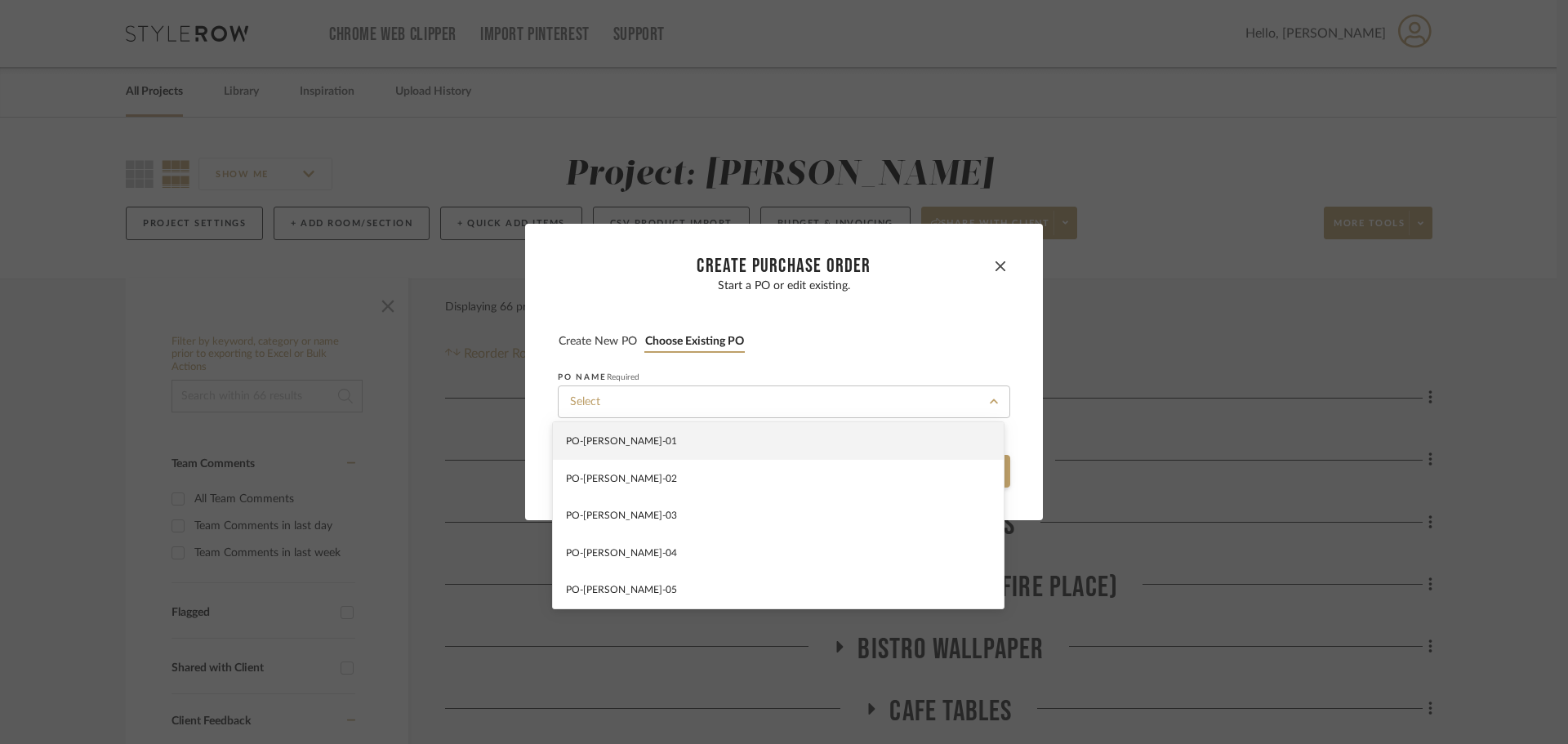
click at [684, 431] on div "PO-[PERSON_NAME]-01" at bounding box center [778, 441] width 450 height 37
type input "PO-[PERSON_NAME]-01"
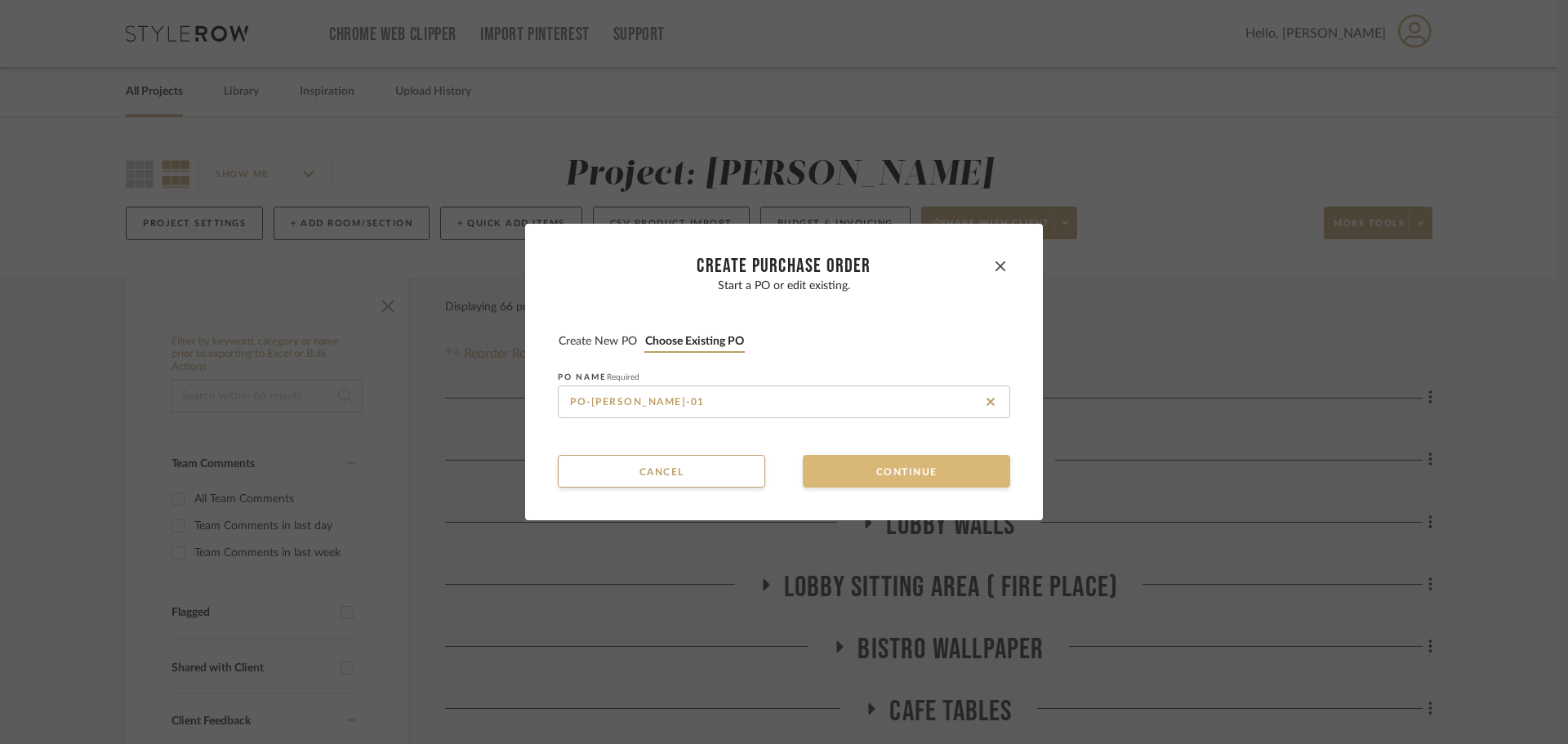
click at [835, 469] on button "Continue" at bounding box center [907, 471] width 208 height 32
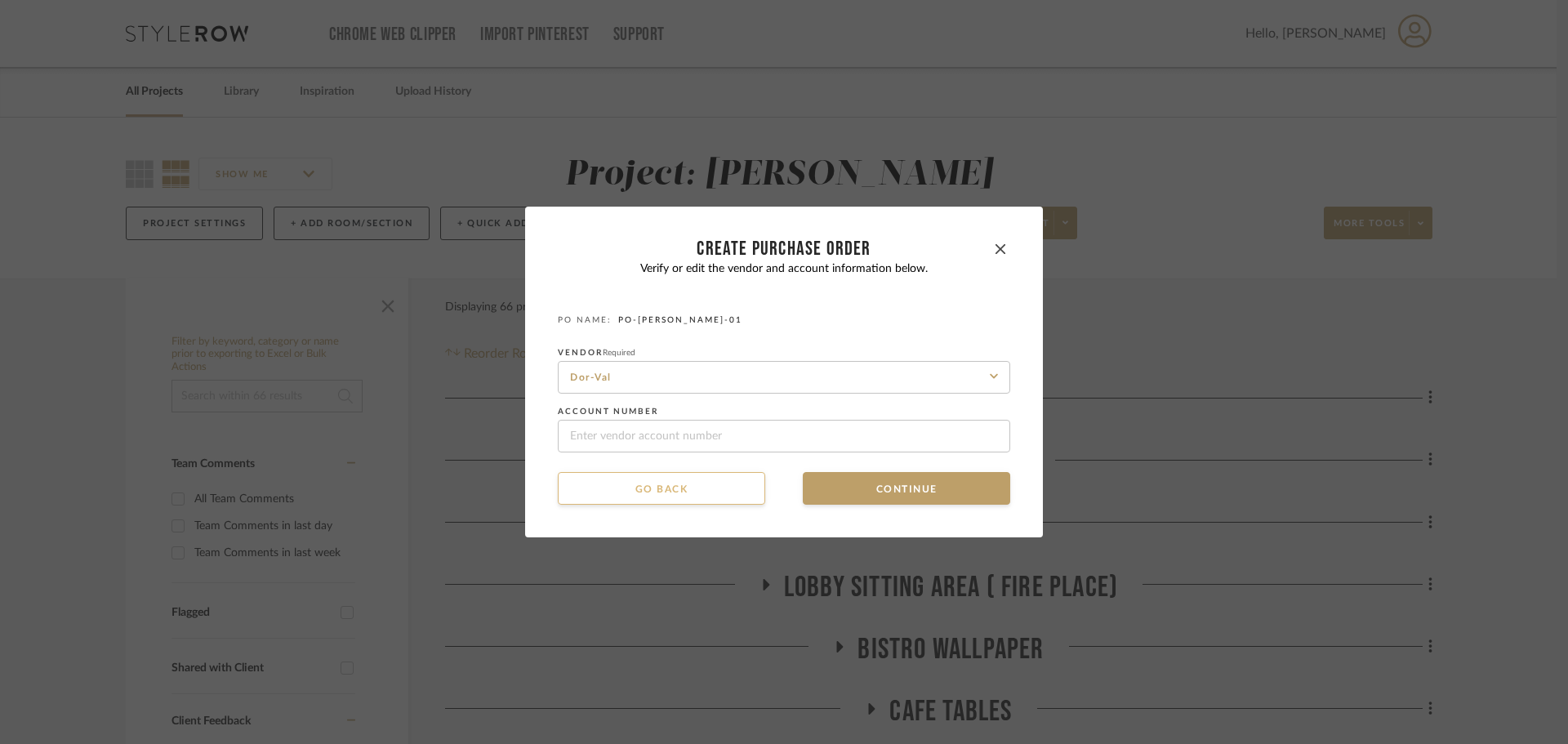
click at [696, 479] on button "Go back" at bounding box center [661, 488] width 208 height 32
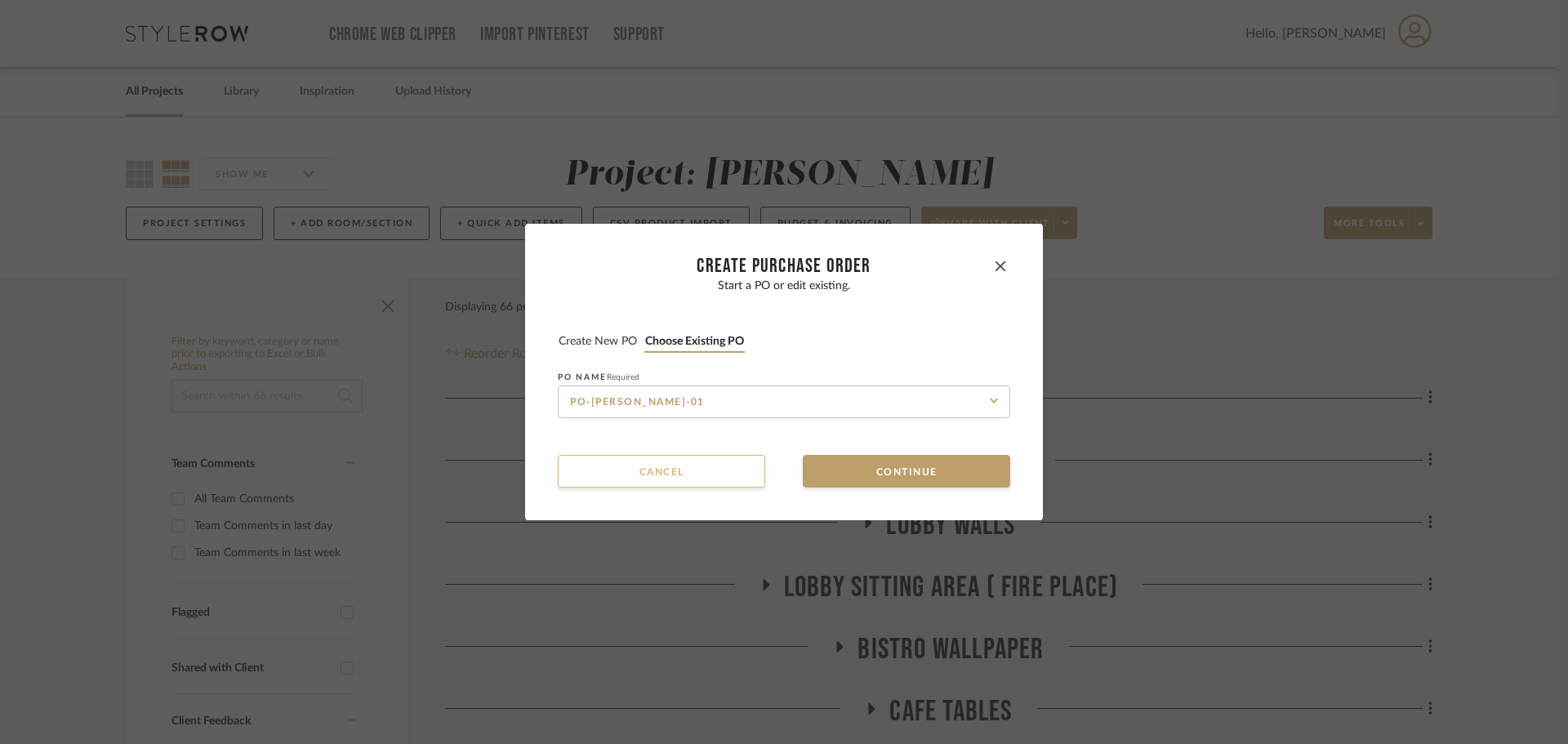
click at [696, 479] on button "Cancel" at bounding box center [661, 471] width 208 height 32
click at [582, 344] on button "Create new PO" at bounding box center [597, 342] width 80 height 16
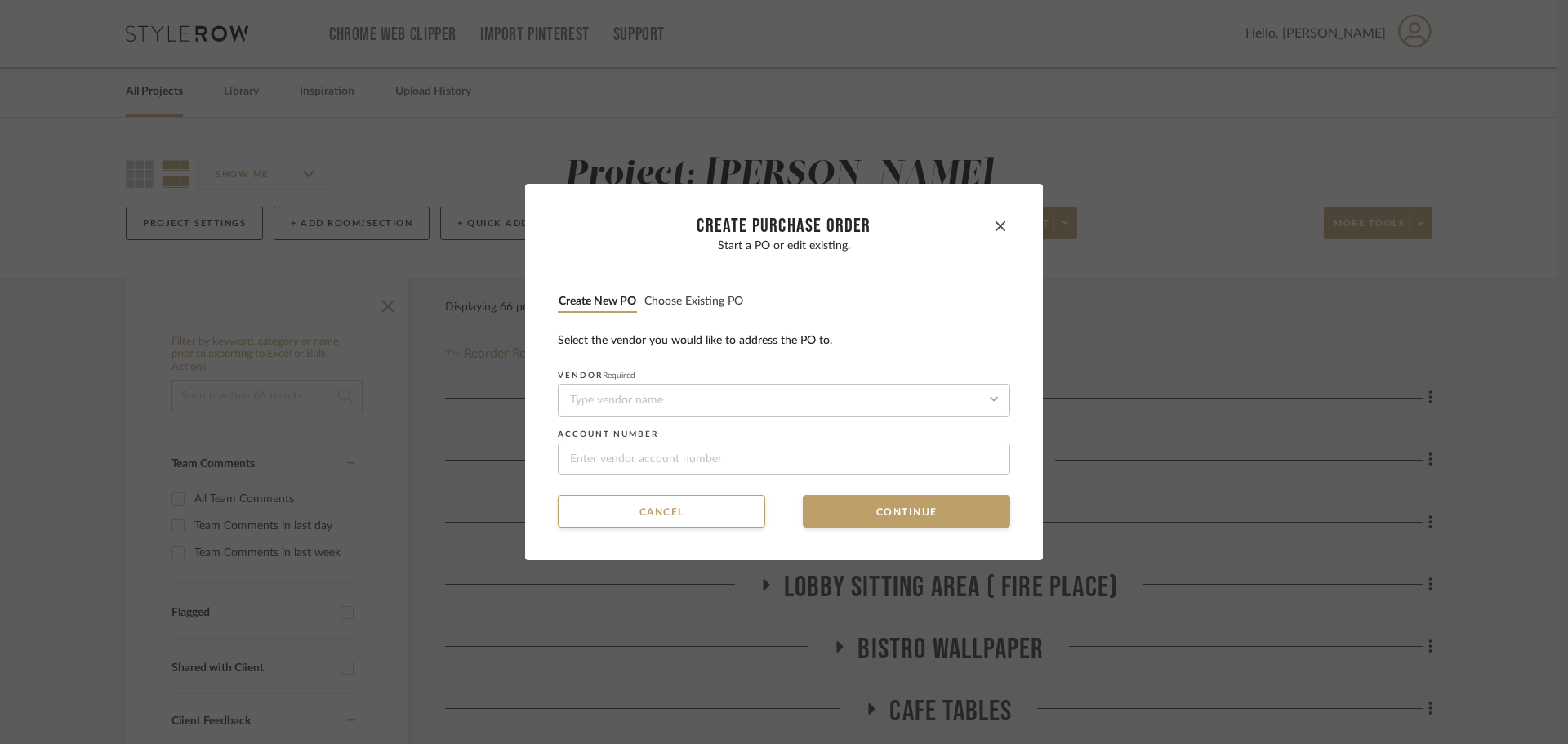
click at [705, 307] on button "Choose existing PO" at bounding box center [693, 302] width 101 height 16
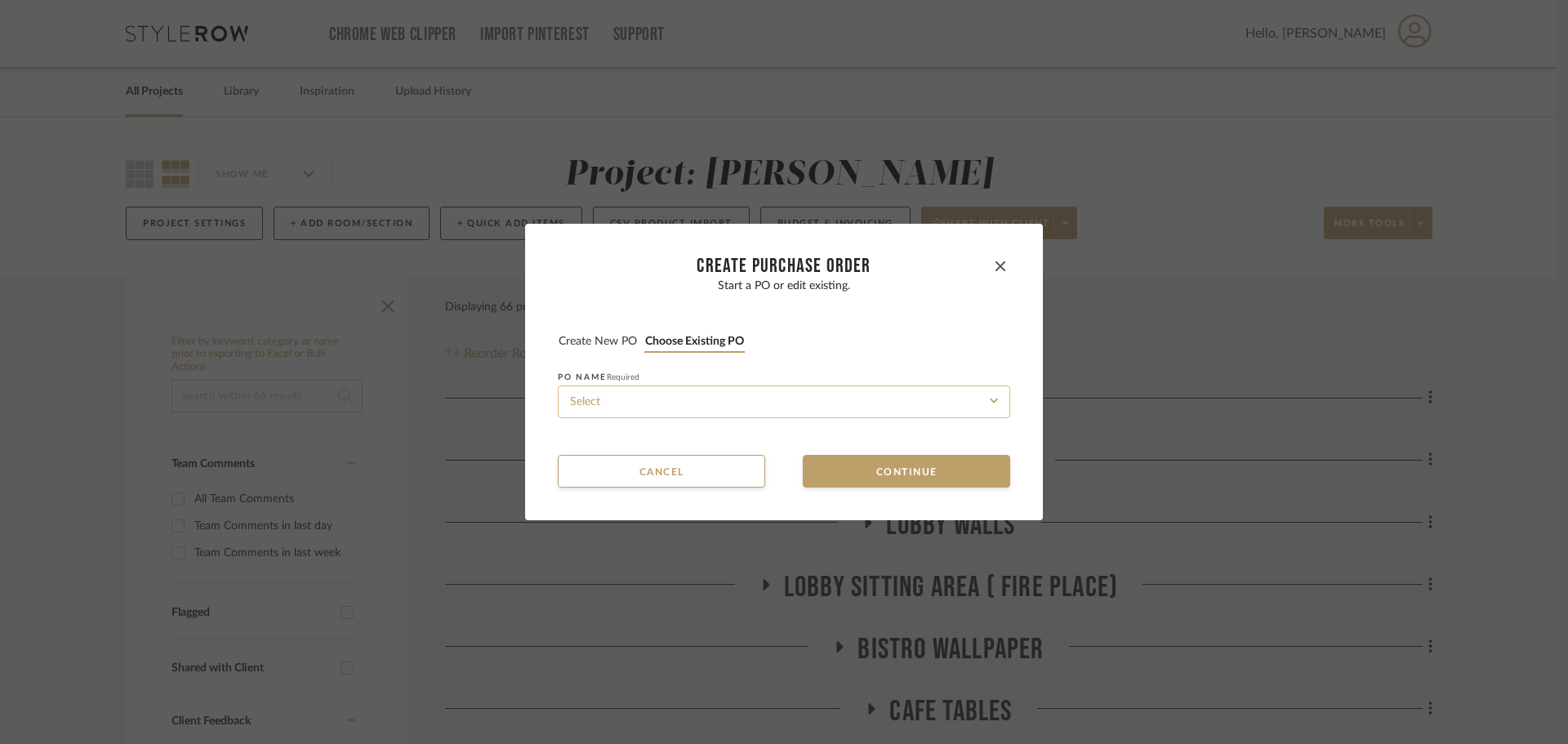
click at [700, 401] on input at bounding box center [784, 402] width 452 height 32
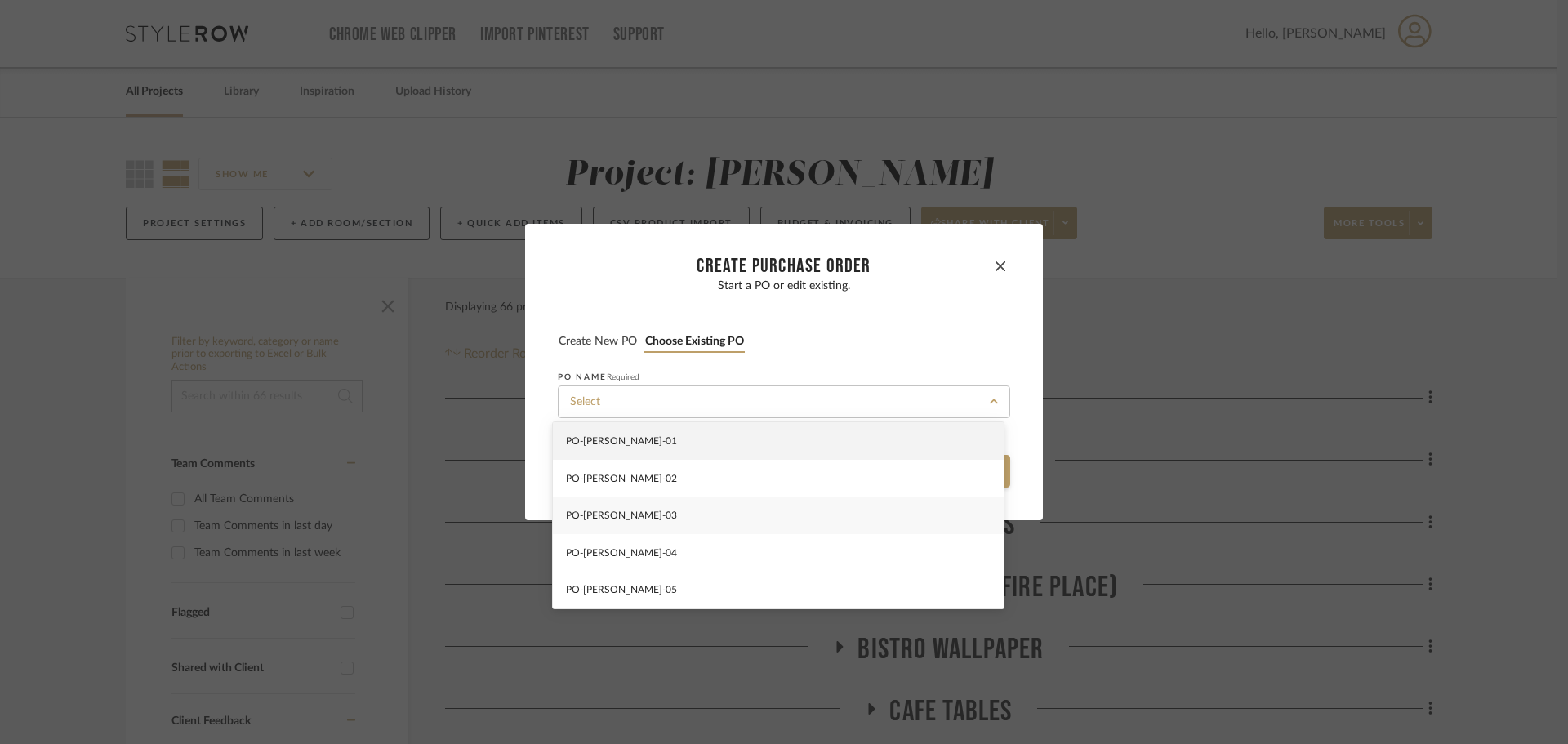
click at [707, 502] on div "PO-[PERSON_NAME]-03" at bounding box center [778, 515] width 450 height 37
type input "PO-[PERSON_NAME]-03"
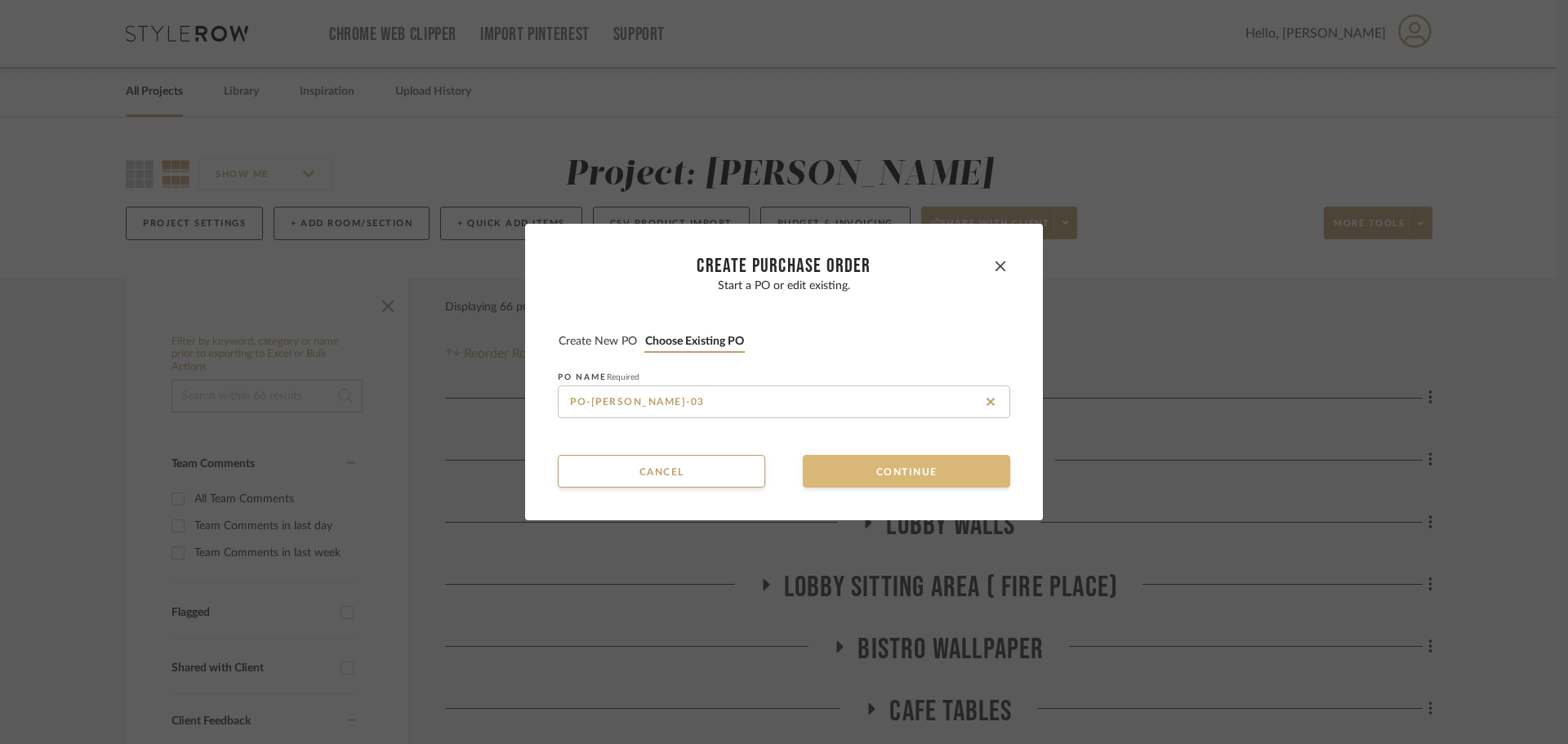
click at [829, 471] on button "Continue" at bounding box center [907, 471] width 208 height 32
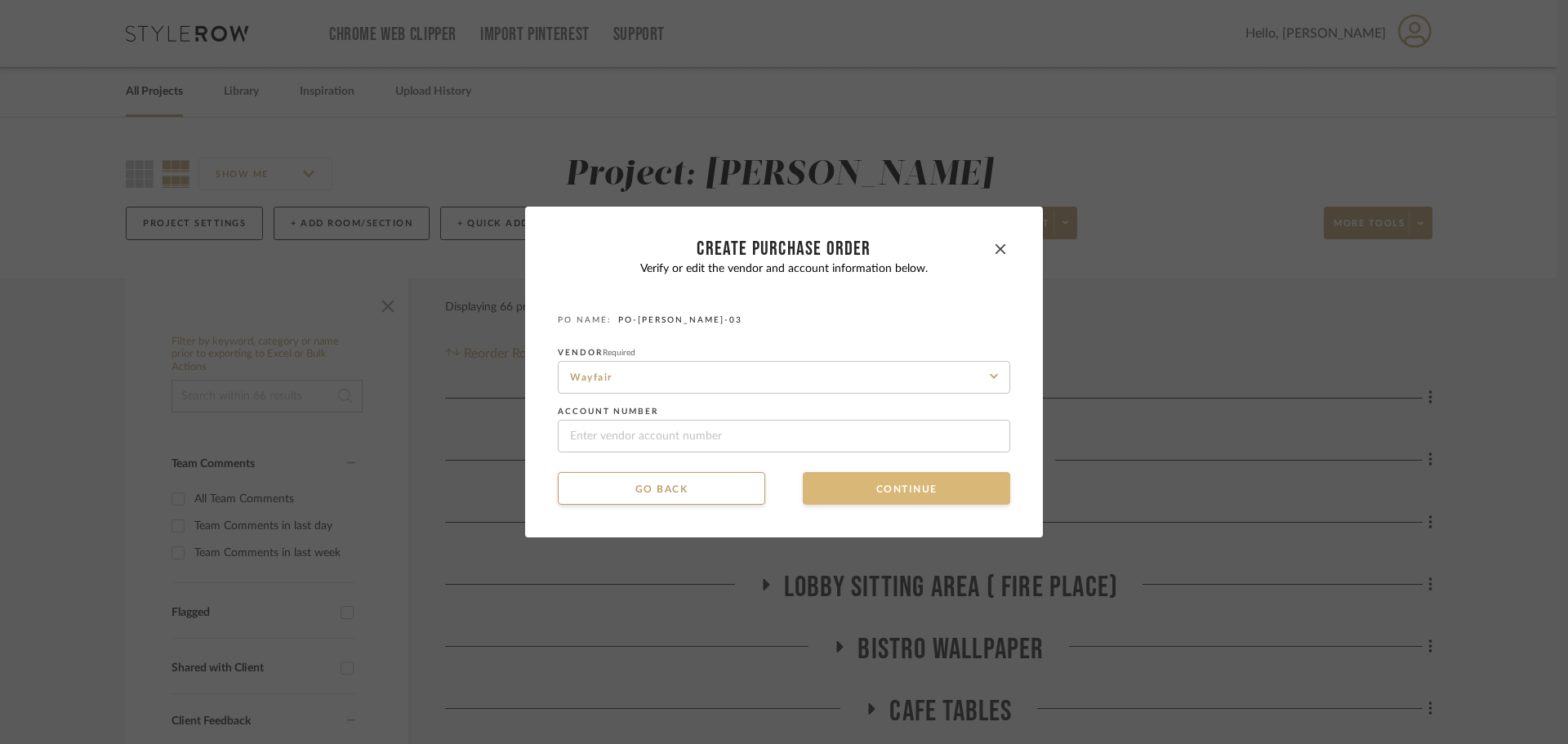
click at [829, 471] on mat-dialog-content "CREATE Purchase order Verify or edit the vendor and account information below. …" at bounding box center [784, 372] width 452 height 265
click at [829, 480] on button "Continue" at bounding box center [907, 488] width 208 height 32
click at [831, 489] on button "Continue" at bounding box center [907, 488] width 208 height 32
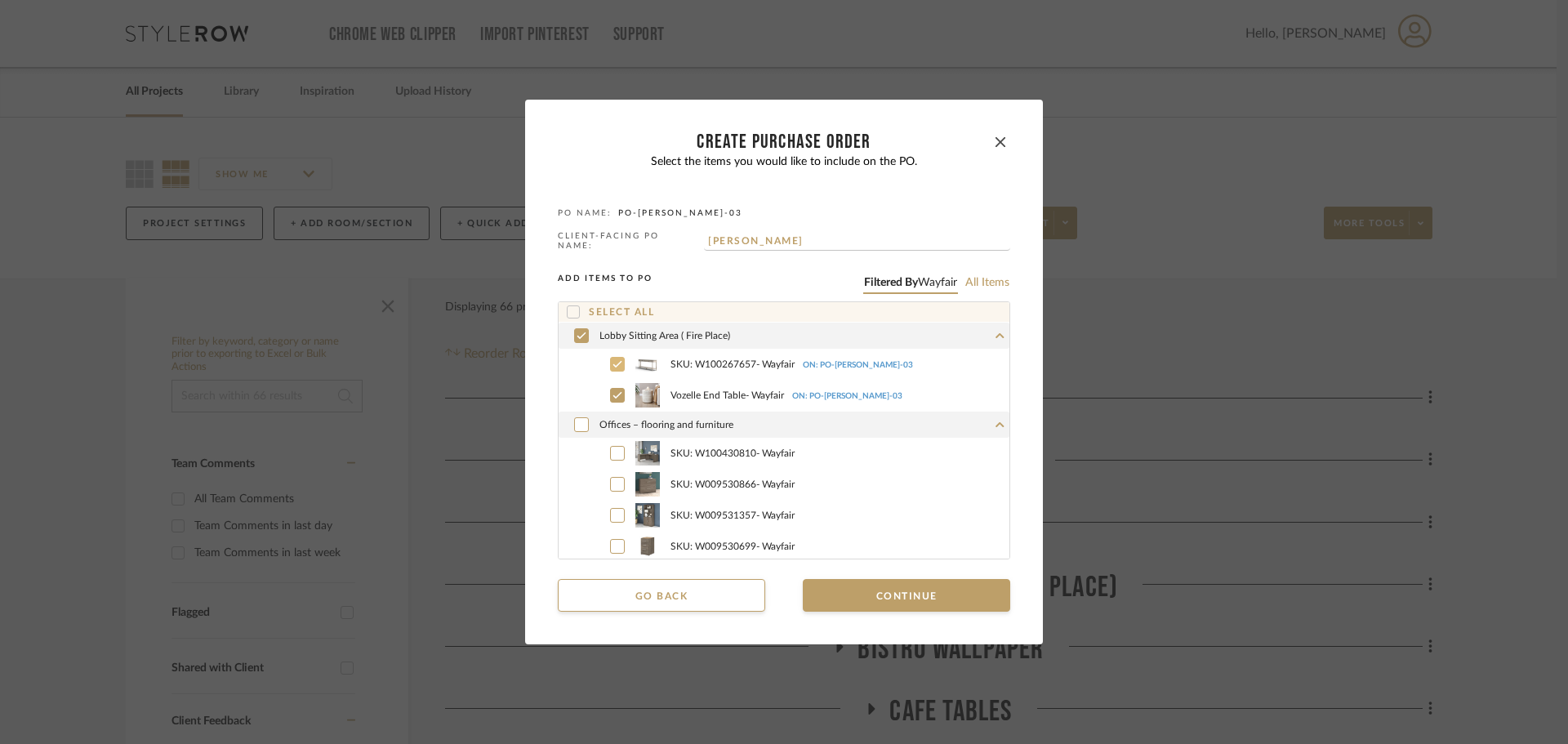
click at [610, 357] on div at bounding box center [617, 364] width 15 height 15
click at [610, 388] on div at bounding box center [617, 396] width 15 height 15
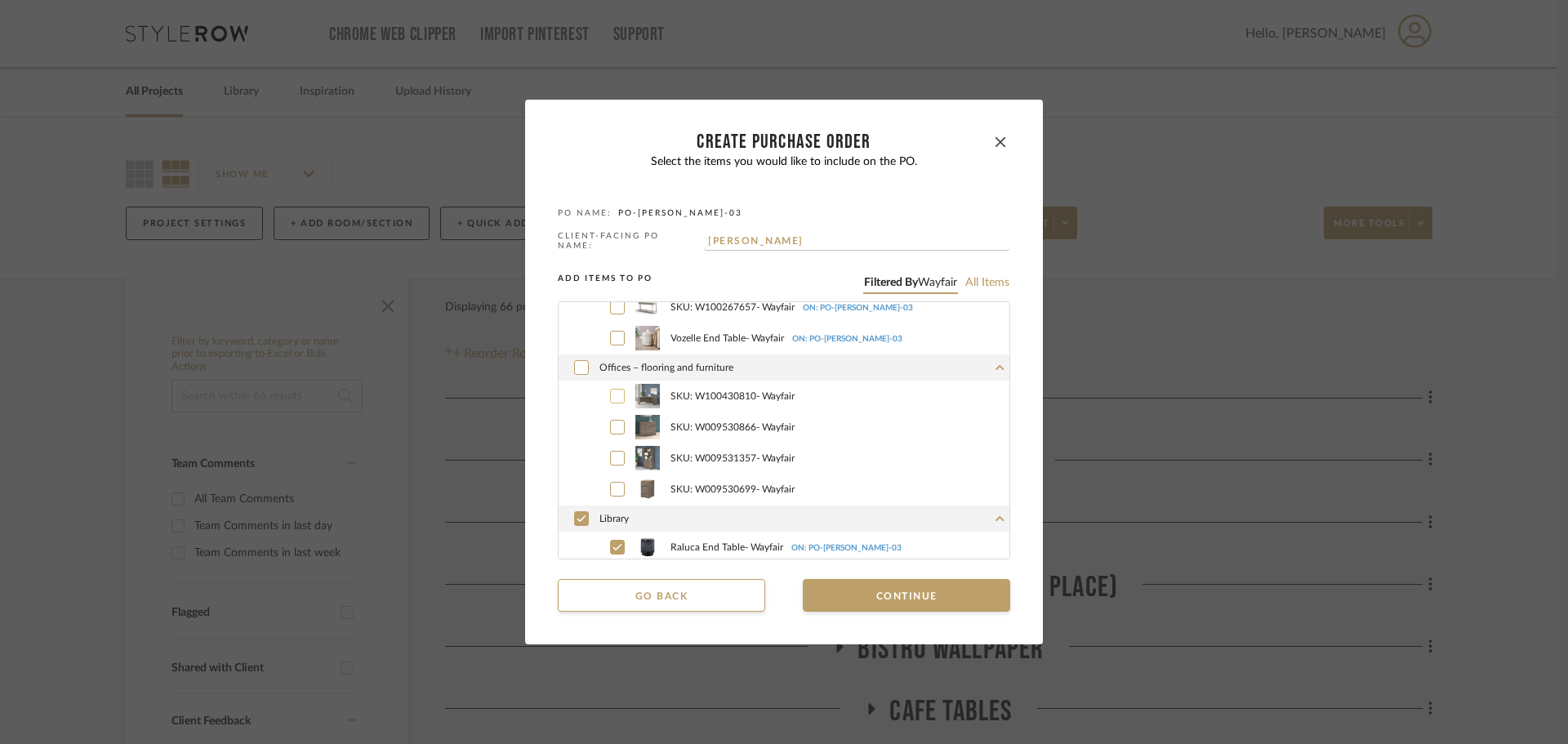
scroll to position [81, 0]
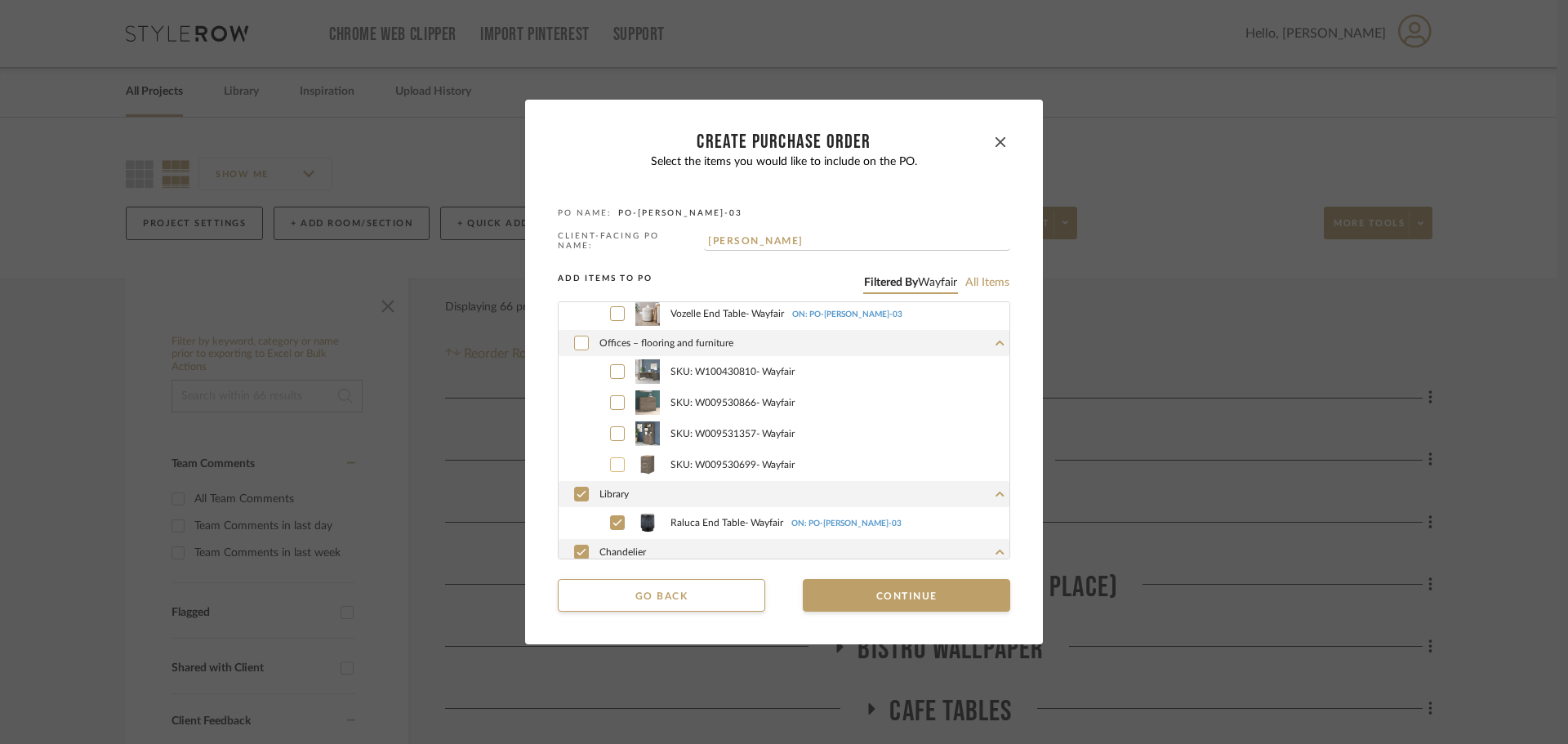
click at [612, 459] on icon at bounding box center [617, 465] width 10 height 12
click at [613, 428] on icon at bounding box center [617, 434] width 10 height 12
click at [615, 401] on icon at bounding box center [617, 403] width 10 height 12
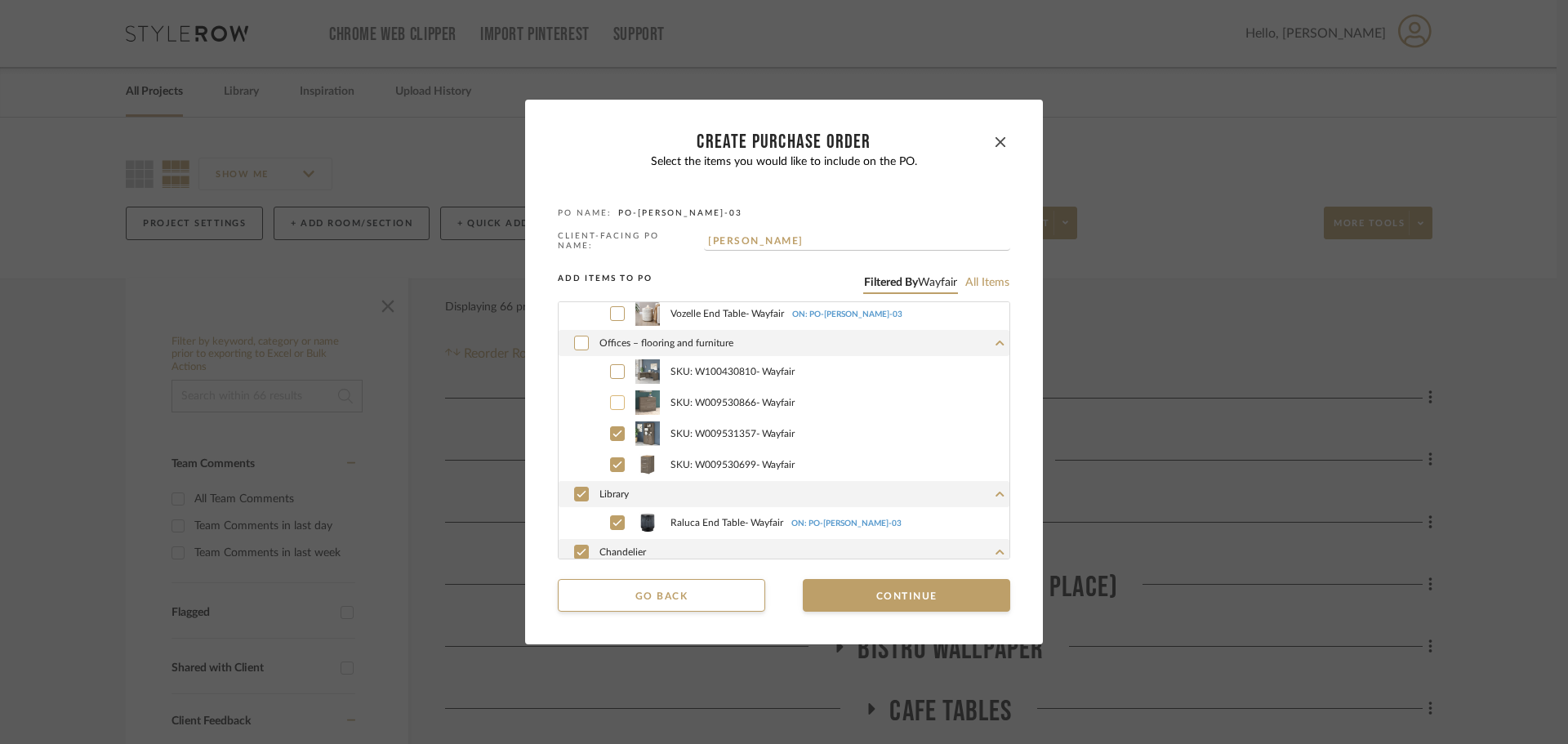
click at [615, 371] on icon at bounding box center [617, 372] width 10 height 12
click at [611, 510] on label "Raluca End Table - Wayfair ON: PO-[PERSON_NAME]-03" at bounding box center [801, 522] width 415 height 24
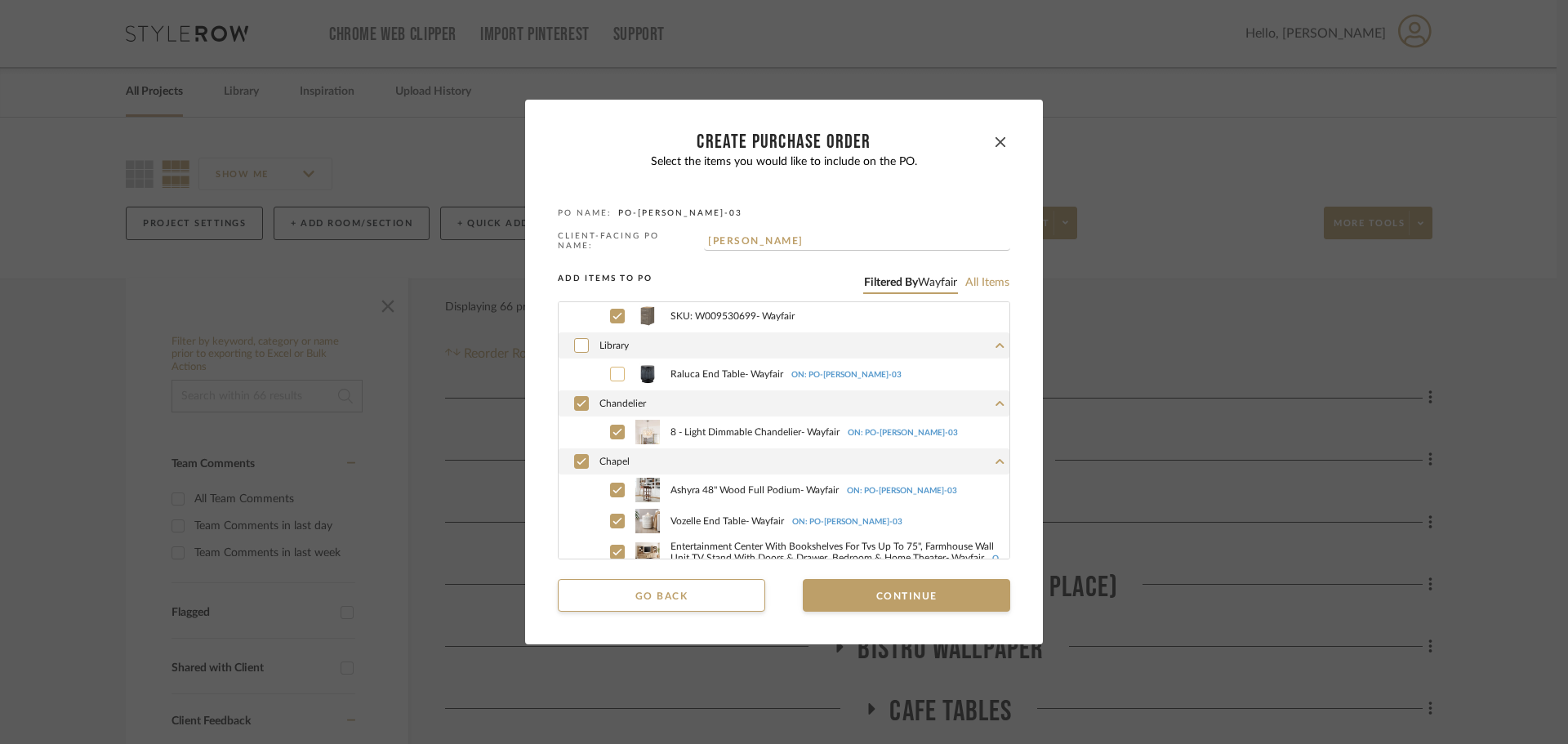
scroll to position [245, 0]
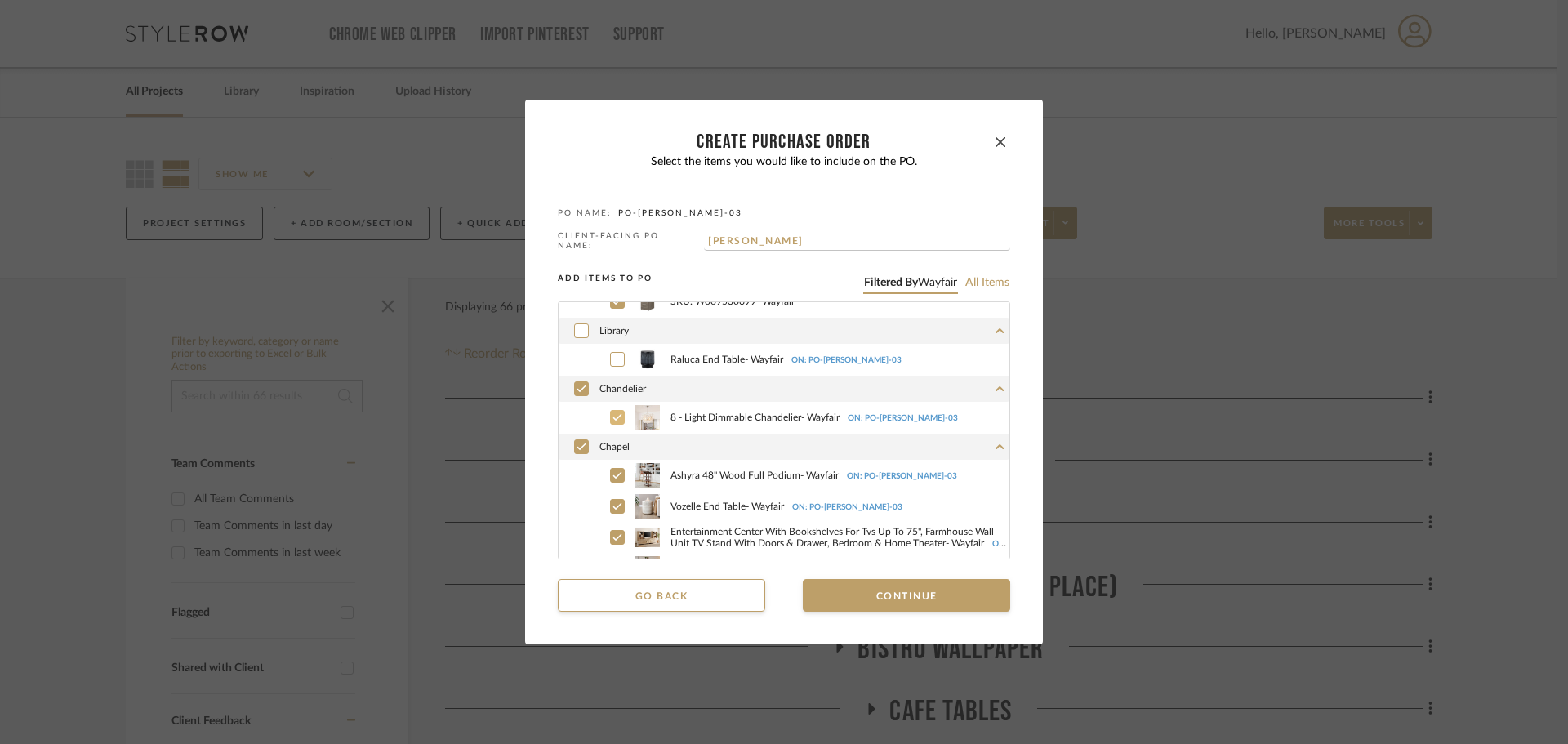
click at [612, 414] on icon at bounding box center [617, 417] width 10 height 12
click at [577, 442] on icon at bounding box center [582, 447] width 10 height 12
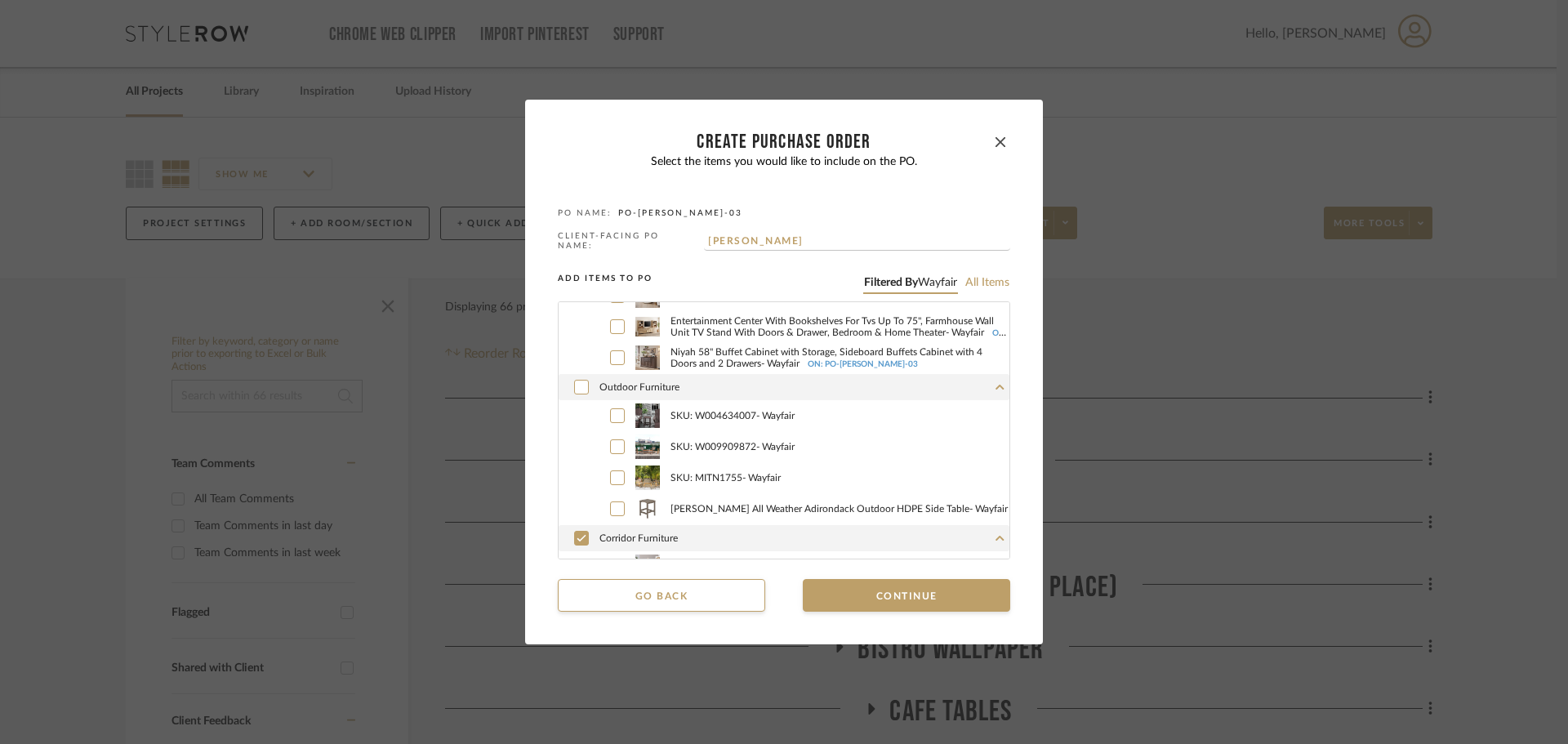
scroll to position [480, 0]
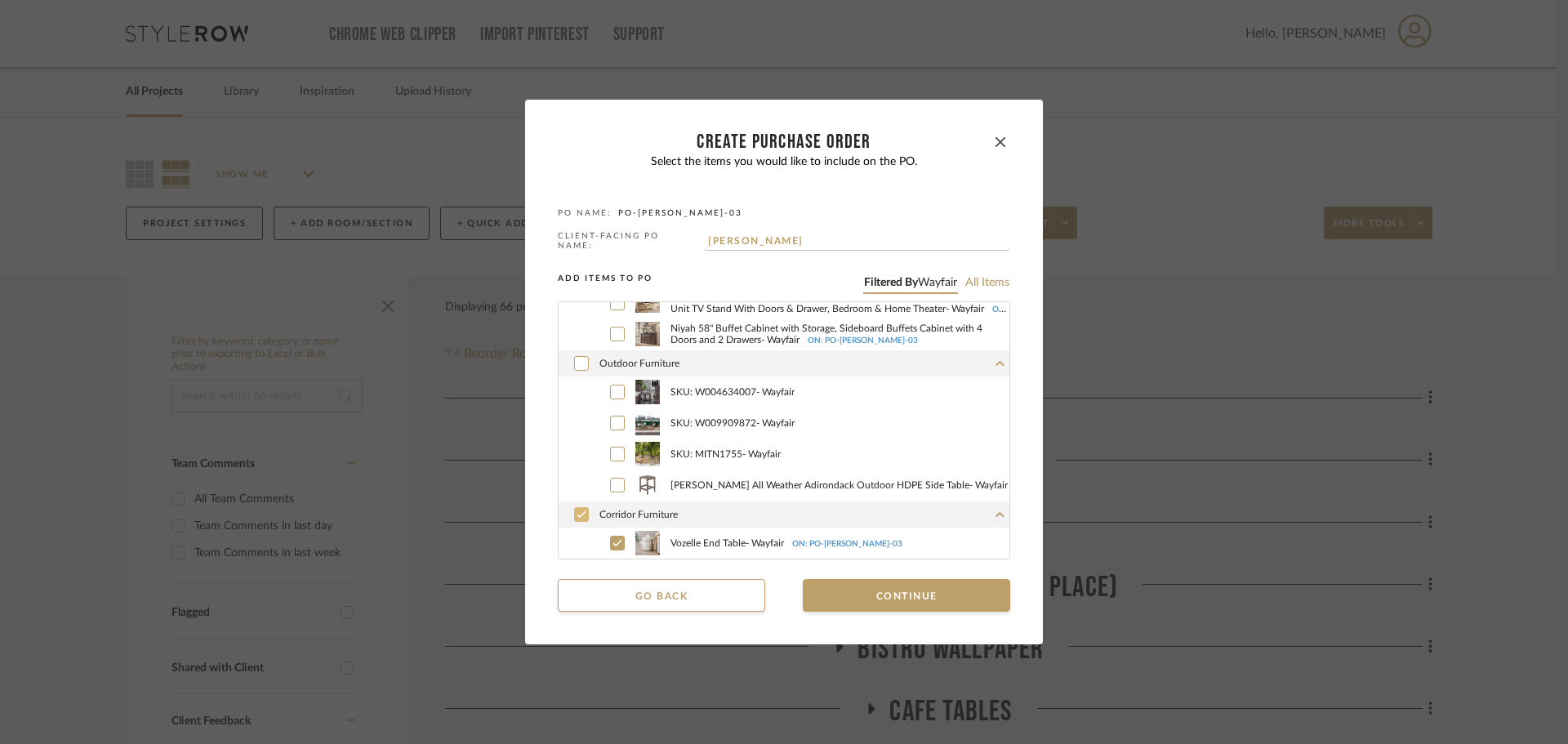
click at [581, 507] on div at bounding box center [582, 515] width 15 height 15
click at [904, 598] on button "Continue" at bounding box center [907, 595] width 208 height 32
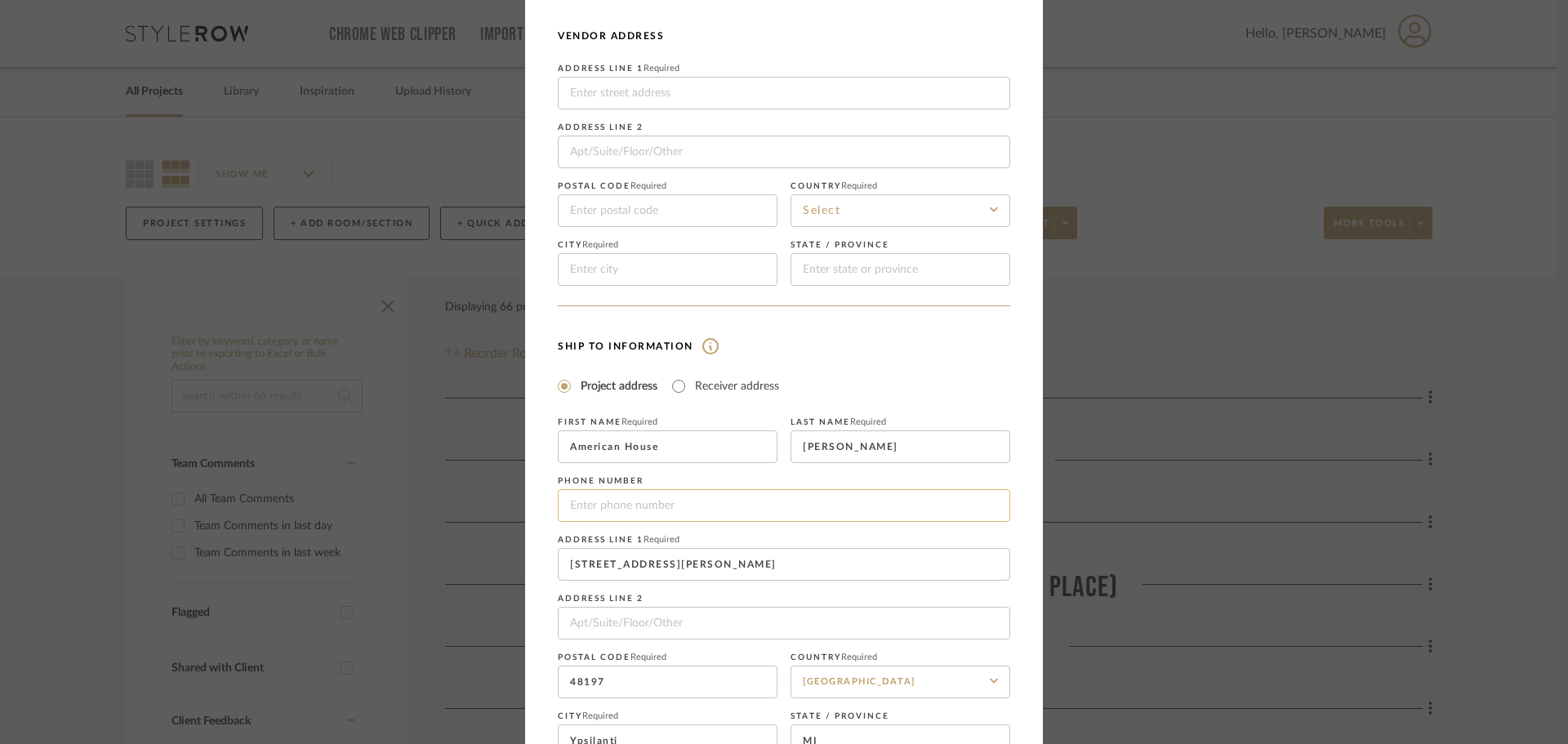
scroll to position [191, 0]
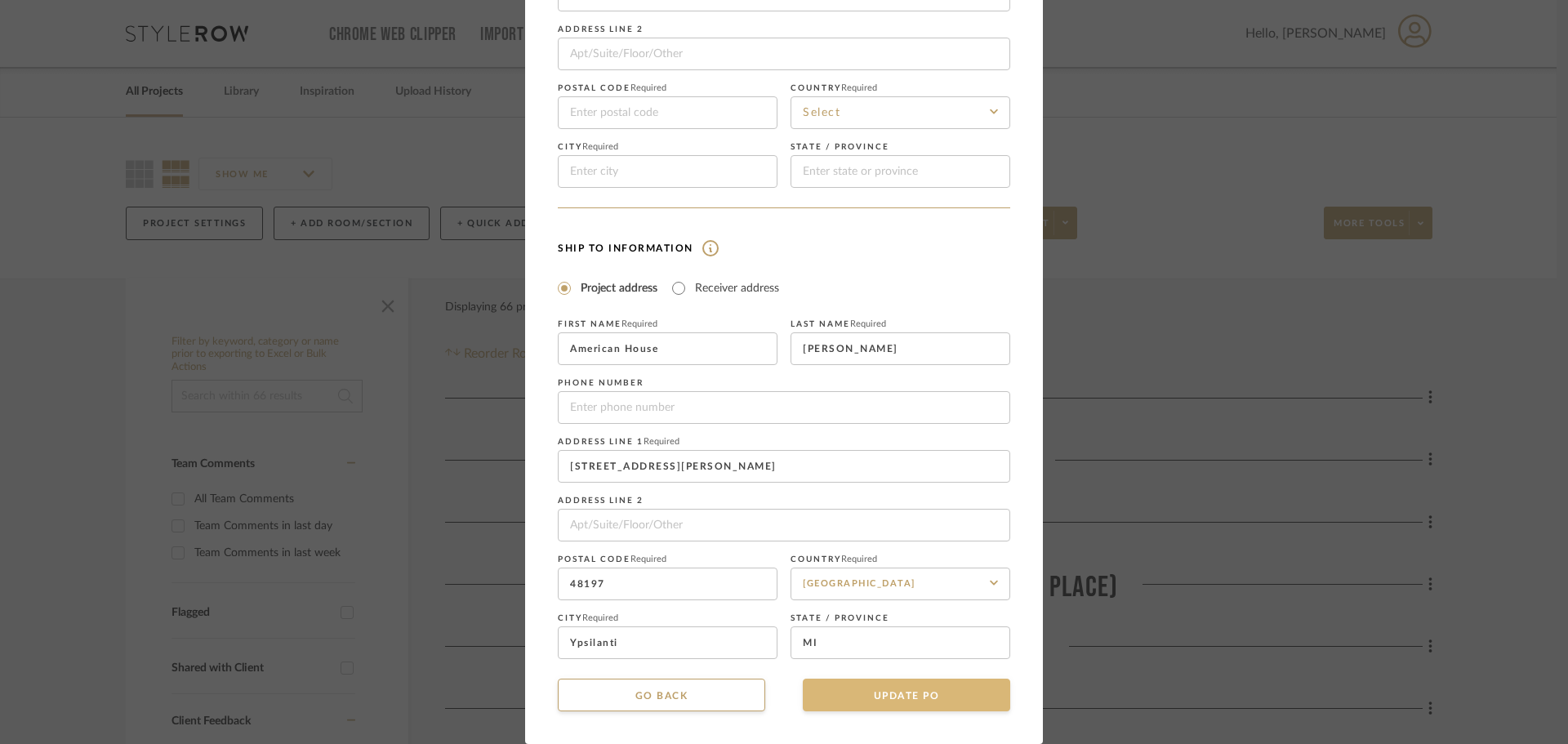
click at [890, 685] on button "UPDATE PO" at bounding box center [907, 695] width 208 height 32
